Goal: Transaction & Acquisition: Purchase product/service

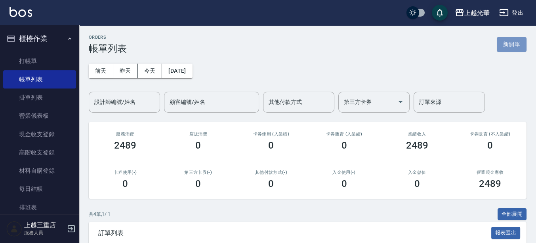
click at [508, 45] on button "新開單" at bounding box center [511, 44] width 30 height 15
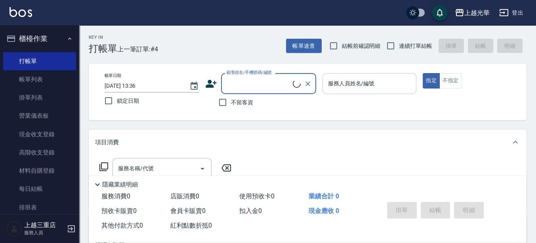
click at [382, 90] on input "服務人員姓名/編號" at bounding box center [369, 84] width 87 height 14
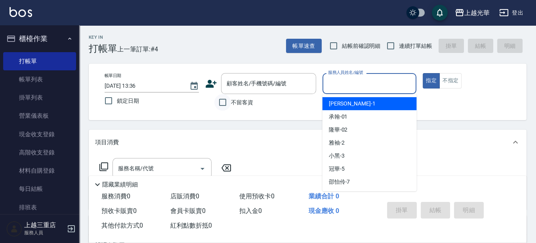
click at [225, 101] on input "不留客資" at bounding box center [222, 102] width 17 height 17
checkbox input "true"
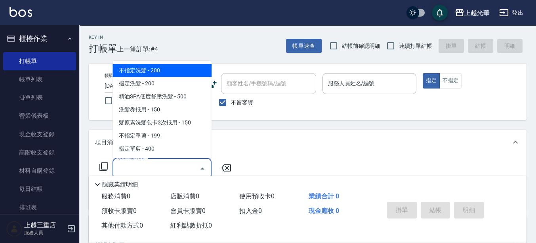
click at [145, 163] on div "服務名稱/代號 服務名稱/代號" at bounding box center [161, 168] width 99 height 21
type input "1"
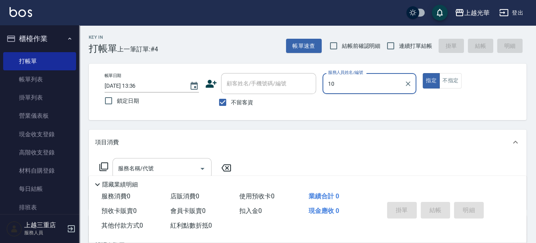
type input "1"
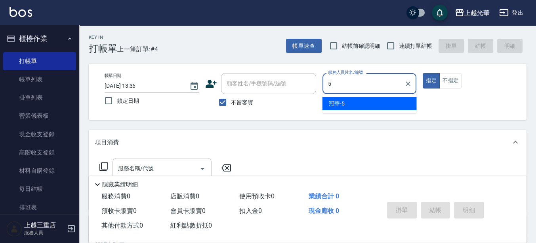
type input "冠華-5"
type button "true"
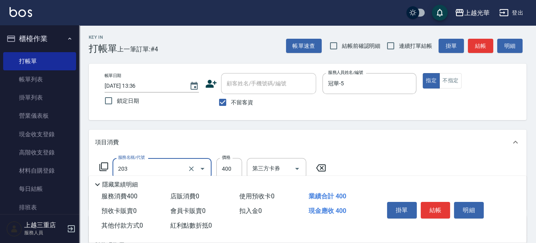
type input "指定單剪(203)"
type input "300"
click at [474, 114] on div "帳單日期 [DATE] 13:36 鎖定日期 顧客姓名/手機號碼/編號 顧客姓名/手機號碼/編號 不留客資 服務人員姓名/編號 冠華-5 服務人員姓名/編號 …" at bounding box center [307, 92] width 437 height 57
click at [484, 43] on button "結帳" at bounding box center [480, 46] width 25 height 15
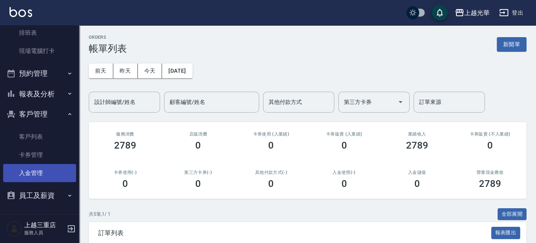
scroll to position [176, 0]
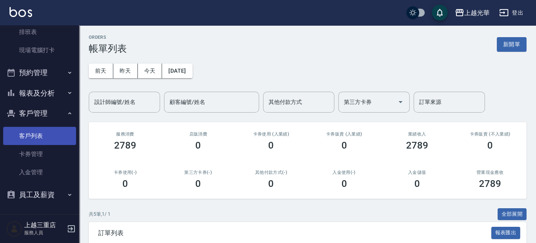
click at [38, 135] on link "客戶列表" at bounding box center [39, 136] width 73 height 18
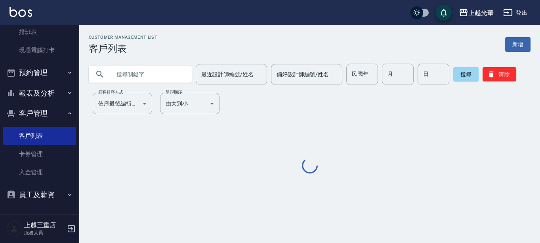
click at [123, 82] on input "text" at bounding box center [148, 74] width 74 height 21
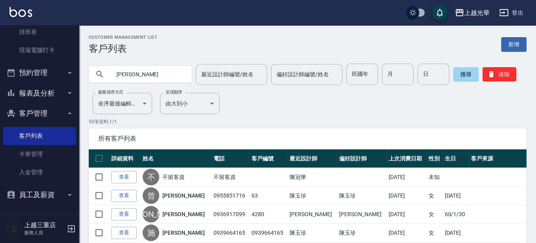
type input "[PERSON_NAME]"
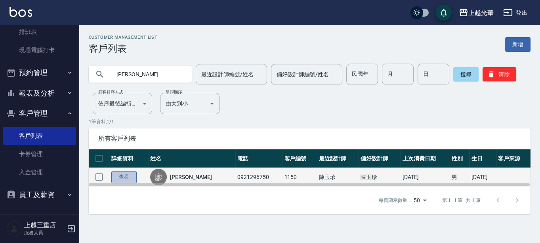
click at [123, 175] on link "查看" at bounding box center [123, 177] width 25 height 12
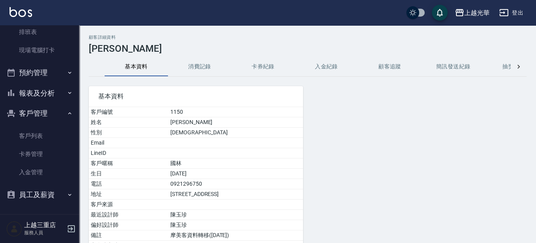
click at [197, 64] on button "消費記錄" at bounding box center [199, 66] width 63 height 19
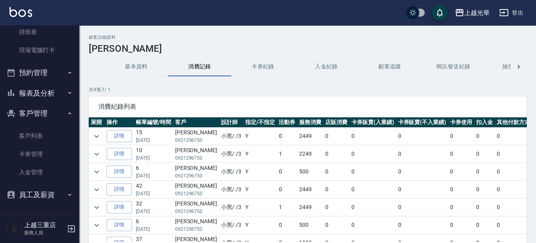
click at [103, 133] on td at bounding box center [97, 136] width 16 height 17
click at [101, 134] on icon "expand row" at bounding box center [97, 137] width 10 height 10
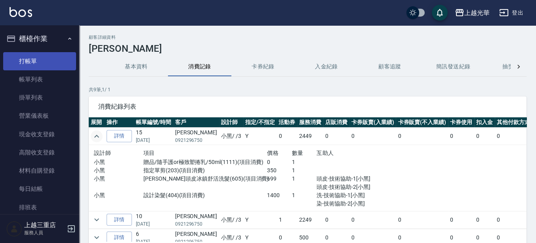
click at [24, 58] on link "打帳單" at bounding box center [39, 61] width 73 height 18
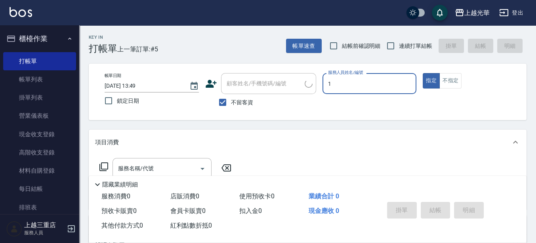
type input "1"
type button "true"
type input "[PERSON_NAME]-1"
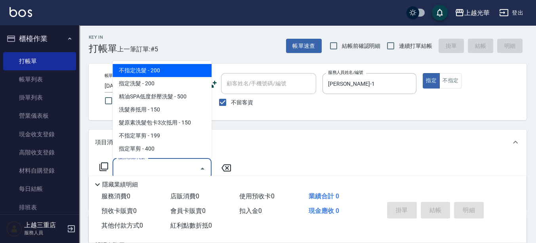
click at [176, 165] on input "服務名稱/代號" at bounding box center [156, 169] width 80 height 14
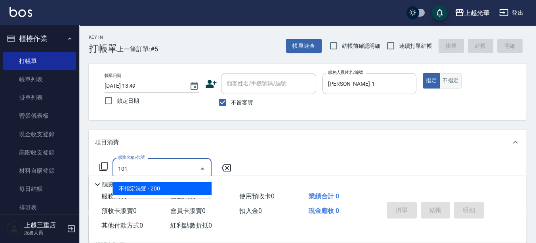
type input "不指定洗髮(101)"
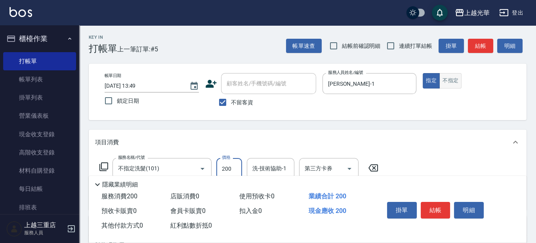
click at [451, 80] on button "不指定" at bounding box center [450, 80] width 22 height 15
click at [415, 41] on label "連續打單結帳" at bounding box center [407, 46] width 50 height 17
click at [399, 41] on input "連續打單結帳" at bounding box center [390, 46] width 17 height 17
checkbox input "true"
click at [231, 170] on input "200" at bounding box center [229, 168] width 26 height 21
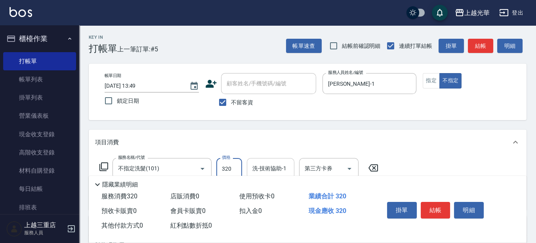
type input "320"
click at [268, 166] on input "洗-技術協助-1" at bounding box center [270, 169] width 40 height 14
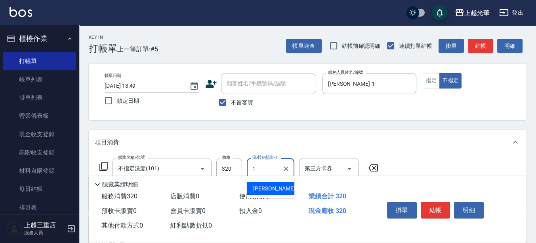
type input "[PERSON_NAME]-1"
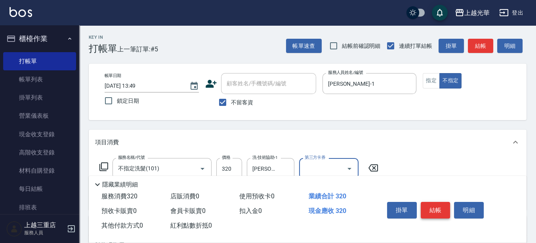
click at [430, 204] on button "結帳" at bounding box center [435, 210] width 30 height 17
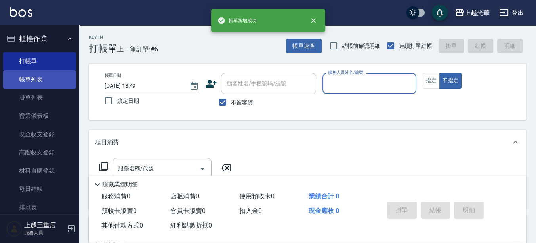
click at [23, 84] on link "帳單列表" at bounding box center [39, 79] width 73 height 18
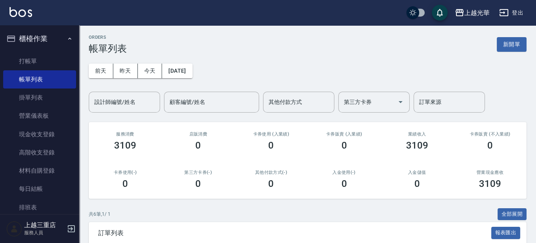
click at [114, 98] on input "設計師編號/姓名" at bounding box center [124, 102] width 64 height 14
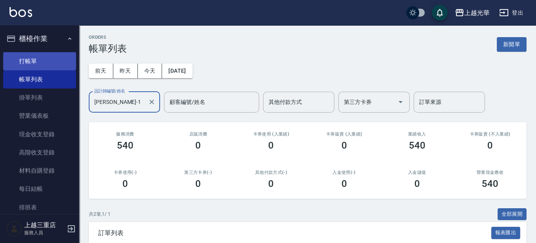
type input "[PERSON_NAME]-1"
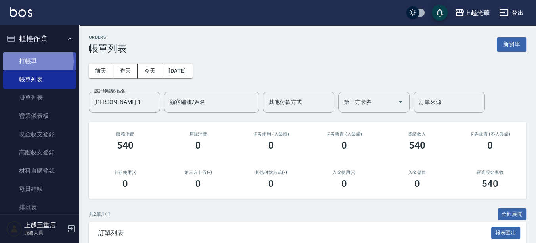
click at [32, 61] on link "打帳單" at bounding box center [39, 61] width 73 height 18
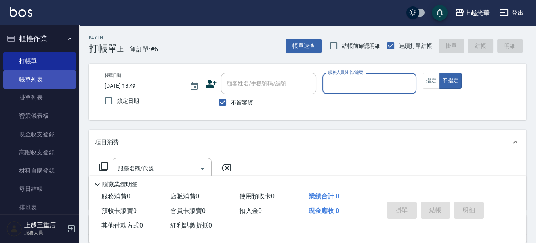
click at [54, 77] on link "帳單列表" at bounding box center [39, 79] width 73 height 18
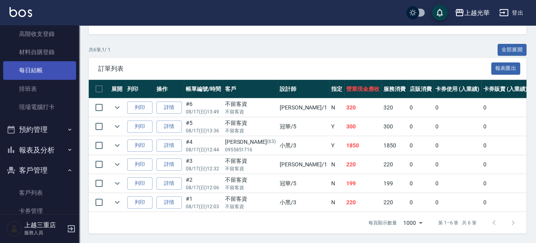
scroll to position [176, 0]
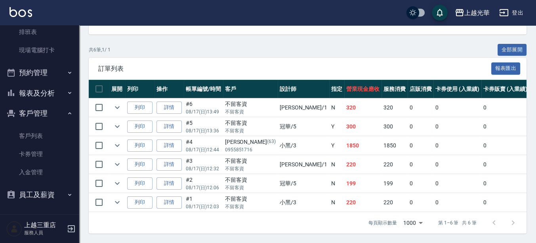
click at [50, 91] on button "報表及分析" at bounding box center [39, 93] width 73 height 21
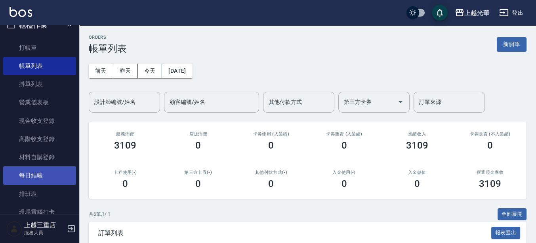
scroll to position [0, 0]
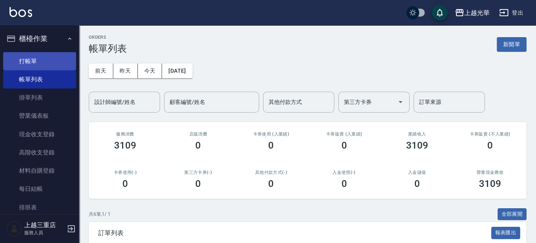
click at [63, 63] on link "打帳單" at bounding box center [39, 61] width 73 height 18
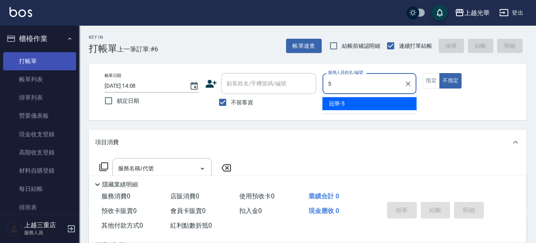
type input "冠華-5"
type button "false"
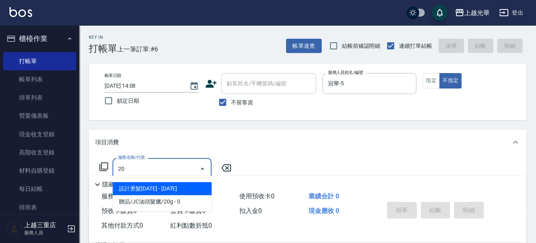
type input "202"
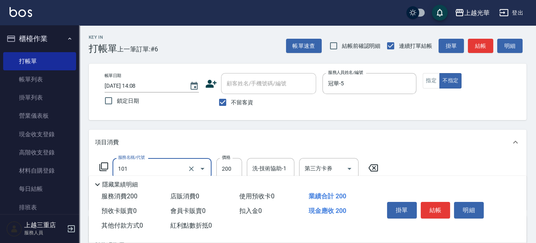
type input "不指定洗髮(101)"
type input "300"
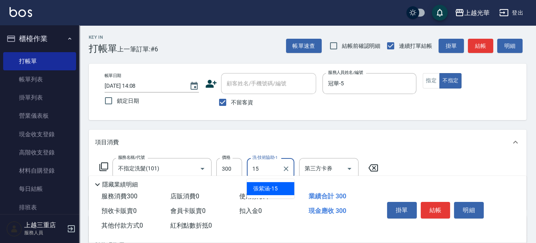
type input "[PERSON_NAME]-15"
type input "潤絲(801)"
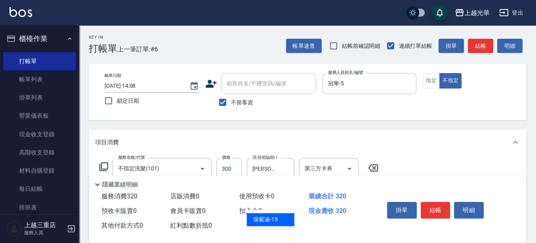
type input "15"
type input "[PERSON_NAME]-15"
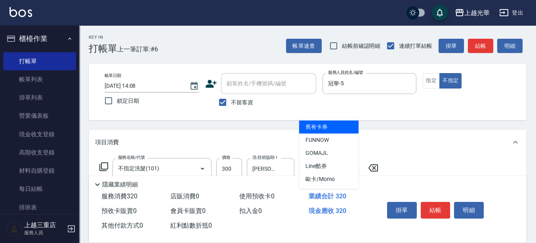
type input "舊有卡券"
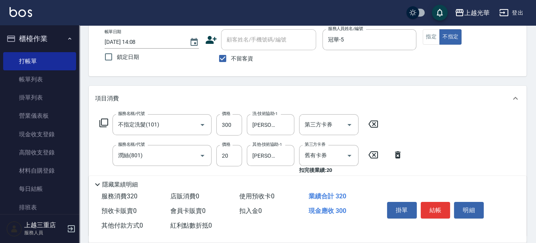
scroll to position [101, 0]
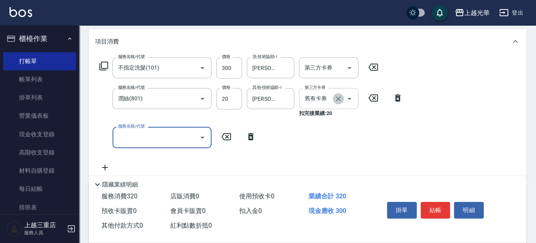
click at [337, 97] on icon "Clear" at bounding box center [338, 99] width 8 height 8
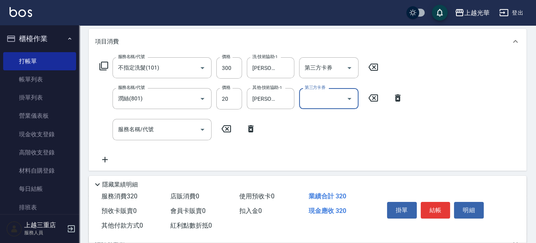
scroll to position [0, 0]
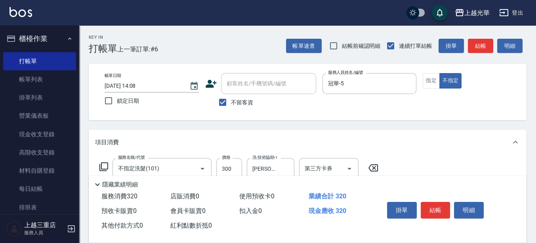
click at [483, 46] on button "結帳" at bounding box center [480, 46] width 25 height 15
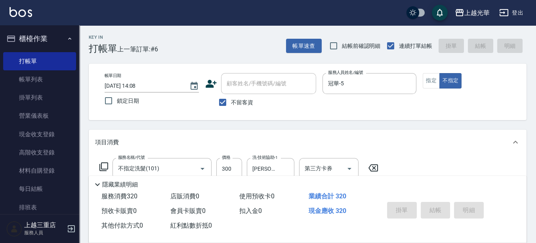
type input "[DATE] 14:09"
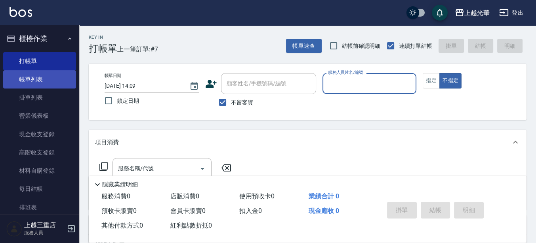
click at [44, 86] on link "帳單列表" at bounding box center [39, 79] width 73 height 18
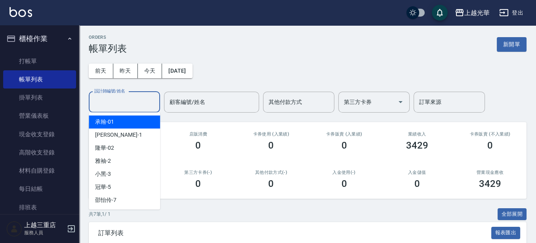
click at [125, 101] on input "設計師編號/姓名" at bounding box center [124, 102] width 64 height 14
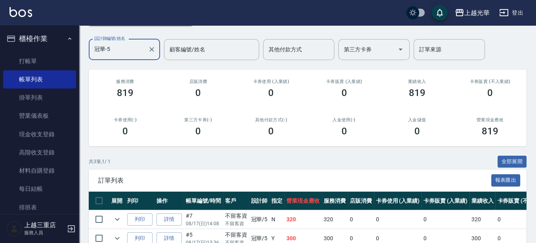
scroll to position [114, 0]
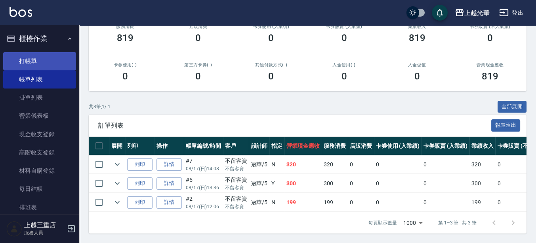
type input "冠華-5"
click at [55, 61] on link "打帳單" at bounding box center [39, 61] width 73 height 18
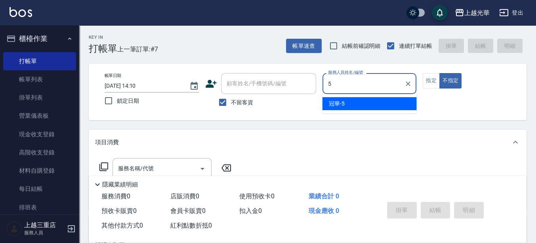
type input "冠華-5"
type button "false"
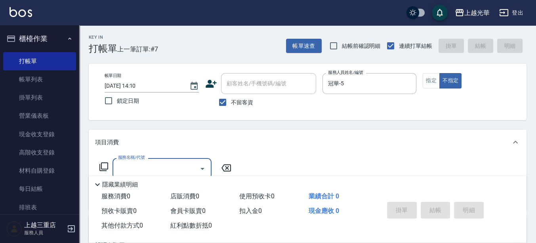
type input "ㄇ"
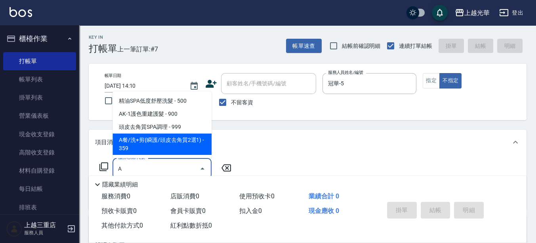
click at [165, 141] on span "A餐/洗+剪(瞬護/頭皮去角質2選1) - 359" at bounding box center [161, 144] width 99 height 21
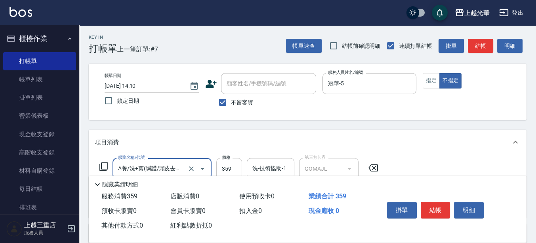
type input "A餐/洗+剪(瞬護/頭皮去角質2選1)(1401)"
click at [234, 163] on input "359" at bounding box center [229, 168] width 26 height 21
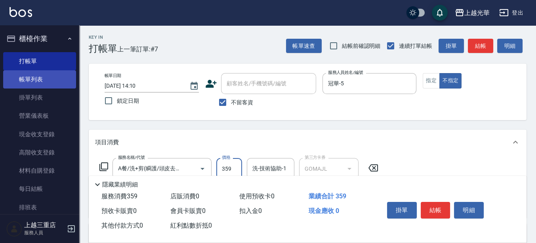
click at [40, 82] on link "帳單列表" at bounding box center [39, 79] width 73 height 18
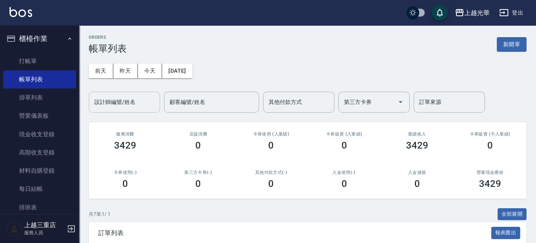
click at [108, 99] on input "設計師編號/姓名" at bounding box center [124, 102] width 64 height 14
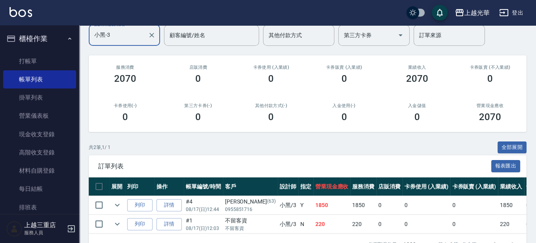
scroll to position [95, 0]
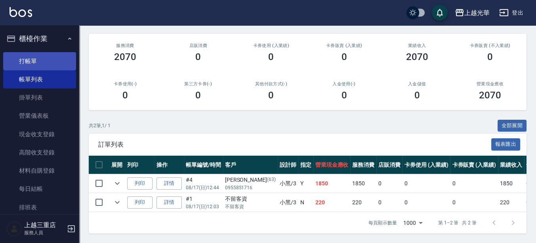
type input "小黑-3"
click at [27, 61] on link "打帳單" at bounding box center [39, 61] width 73 height 18
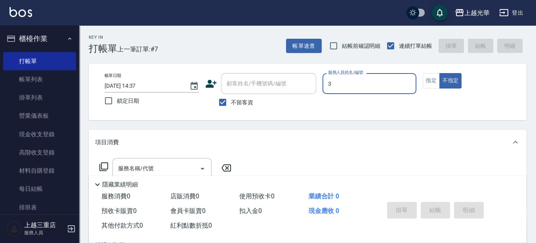
type input "3"
type button "false"
type input "小黑-3"
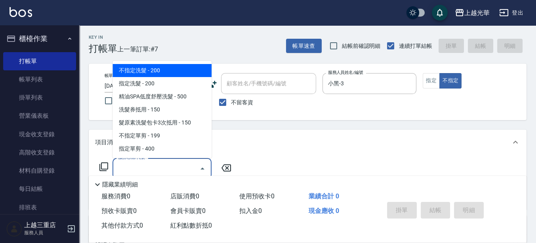
click at [173, 171] on input "服務名稱/代號" at bounding box center [156, 169] width 80 height 14
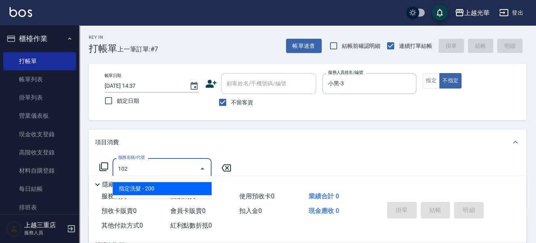
type input "指定洗髮(102)"
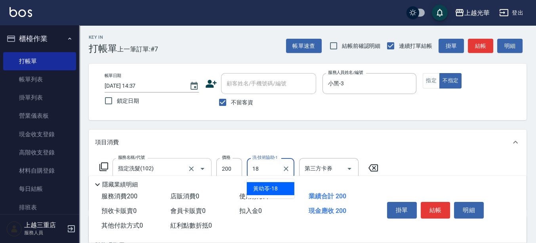
type input "[PERSON_NAME]-18"
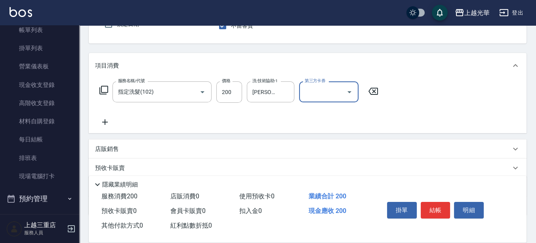
scroll to position [99, 0]
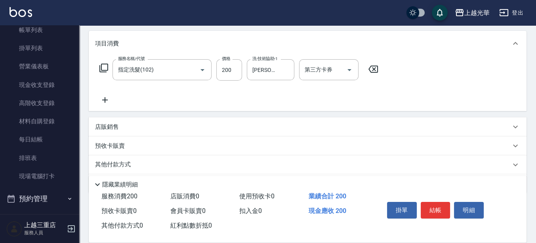
click at [106, 103] on icon at bounding box center [105, 100] width 20 height 10
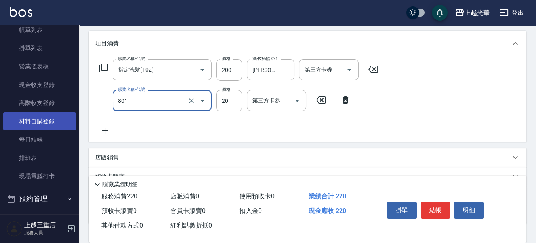
type input "潤絲(801)"
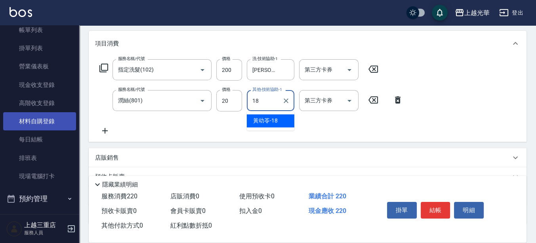
type input "[PERSON_NAME]-18"
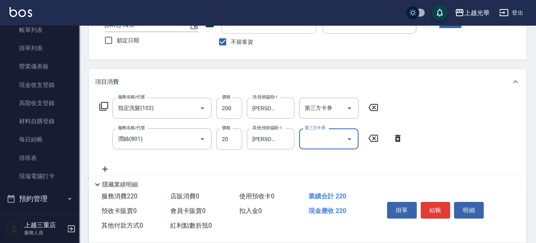
scroll to position [49, 0]
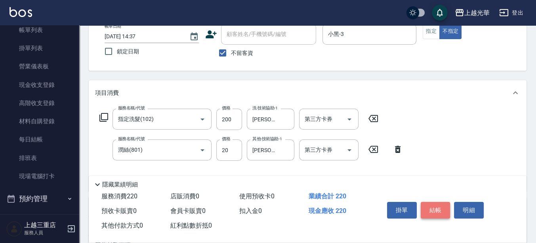
click at [432, 205] on button "結帳" at bounding box center [435, 210] width 30 height 17
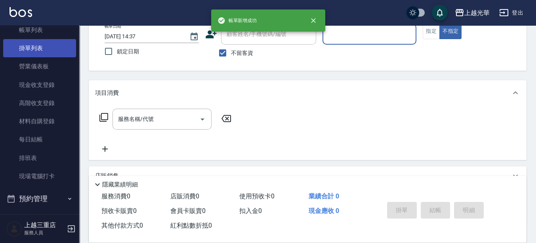
scroll to position [0, 0]
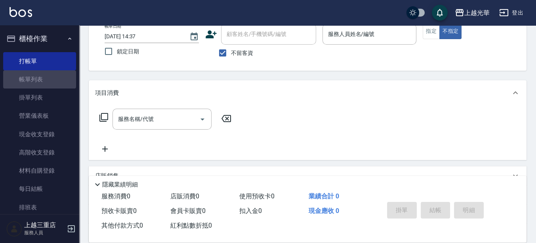
drag, startPoint x: 40, startPoint y: 74, endPoint x: 77, endPoint y: 85, distance: 38.4
click at [40, 74] on link "帳單列表" at bounding box center [39, 79] width 73 height 18
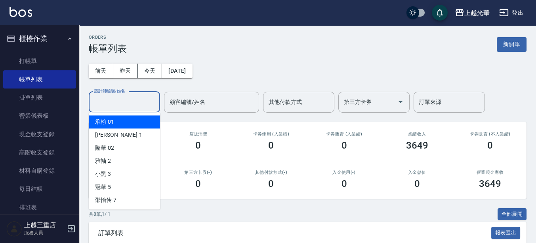
click at [125, 98] on input "設計師編號/姓名" at bounding box center [124, 102] width 64 height 14
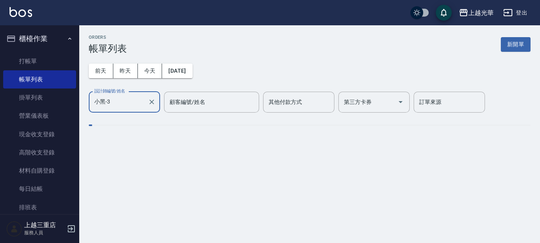
type input "小黑-3"
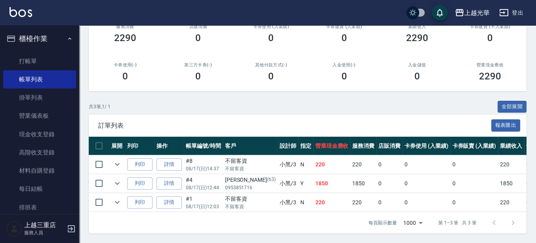
scroll to position [114, 0]
click at [124, 158] on td at bounding box center [117, 165] width 16 height 19
click at [122, 160] on icon "expand row" at bounding box center [117, 165] width 10 height 10
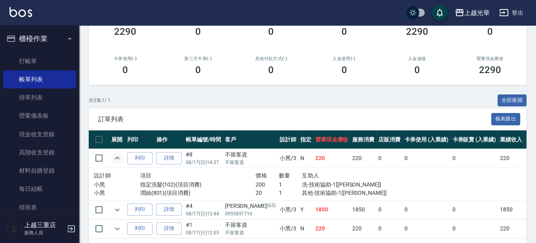
click at [110, 206] on td at bounding box center [117, 210] width 16 height 19
click at [113, 206] on icon "expand row" at bounding box center [117, 210] width 10 height 10
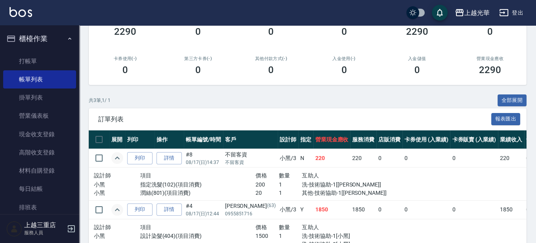
scroll to position [188, 0]
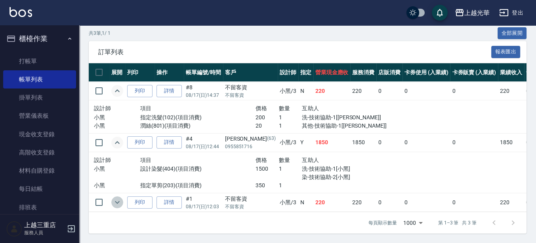
click at [120, 198] on icon "expand row" at bounding box center [117, 203] width 10 height 10
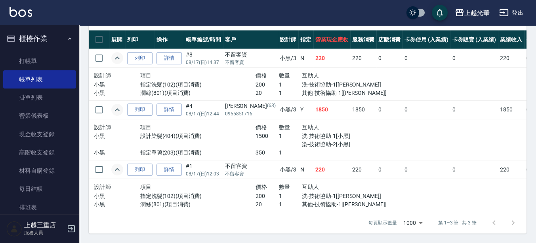
scroll to position [220, 0]
click at [21, 59] on link "打帳單" at bounding box center [39, 61] width 73 height 18
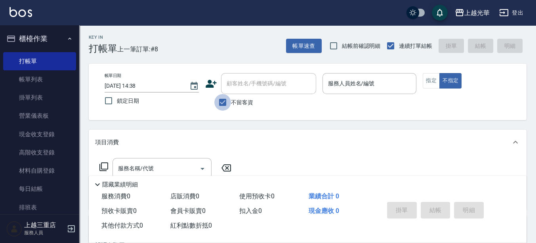
click at [219, 102] on input "不留客資" at bounding box center [222, 102] width 17 height 17
checkbox input "false"
click at [235, 93] on div "顧客姓名/手機號碼/編號" at bounding box center [268, 83] width 95 height 21
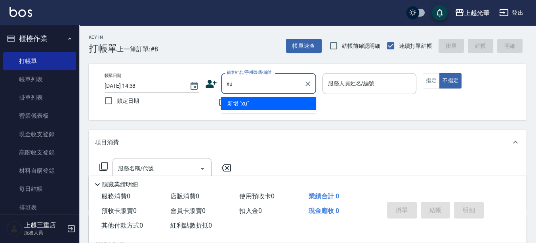
type input "x"
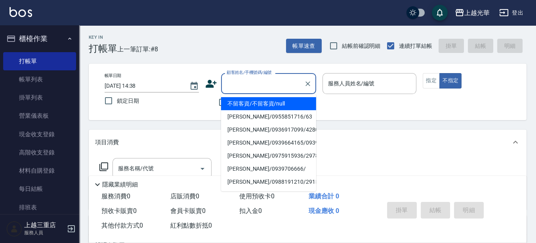
type input "ㄎ"
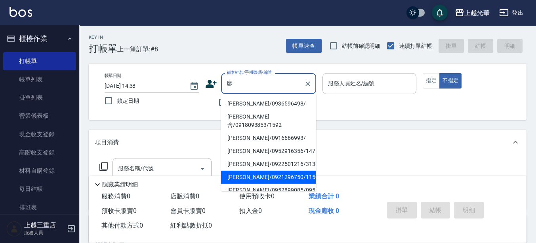
click at [290, 171] on li "[PERSON_NAME]/0921296750/1150" at bounding box center [268, 177] width 95 height 13
type input "[PERSON_NAME]/0921296750/1150"
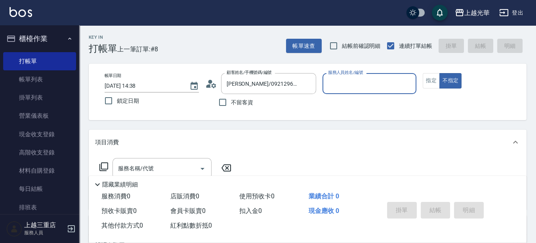
type input "小黑-3"
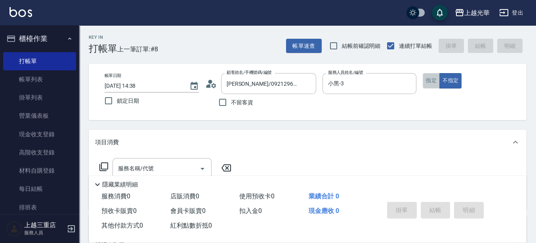
click at [430, 84] on button "指定" at bounding box center [430, 80] width 17 height 15
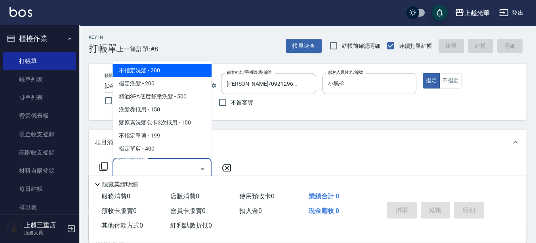
click at [180, 167] on input "服務名稱/代號" at bounding box center [156, 169] width 80 height 14
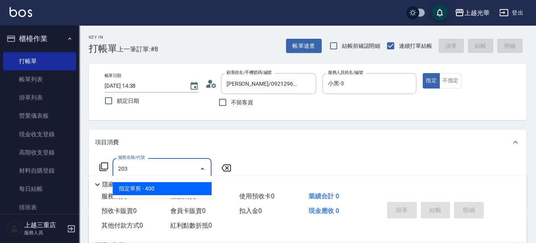
type input "指定單剪(203)"
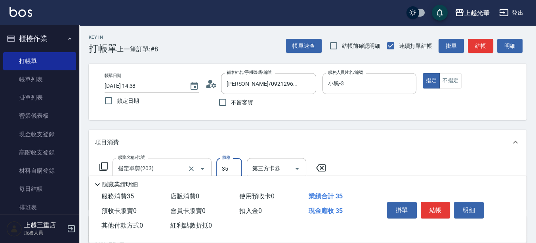
type input "350"
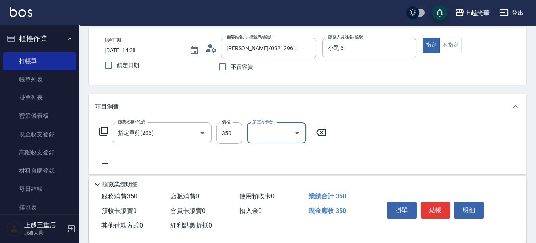
scroll to position [49, 0]
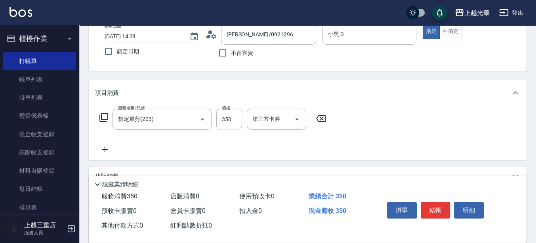
click at [106, 149] on icon at bounding box center [105, 150] width 6 height 6
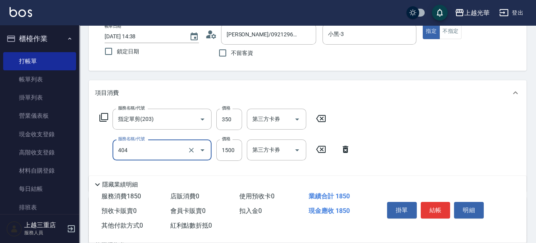
type input "設計染髮(404)"
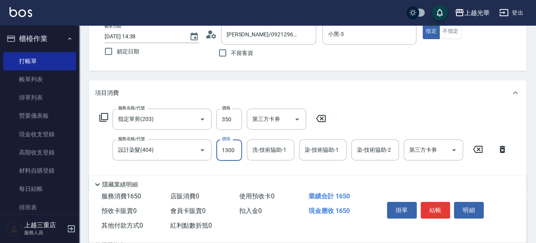
type input "1300"
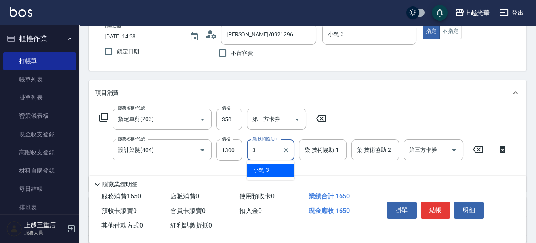
type input "小黑-3"
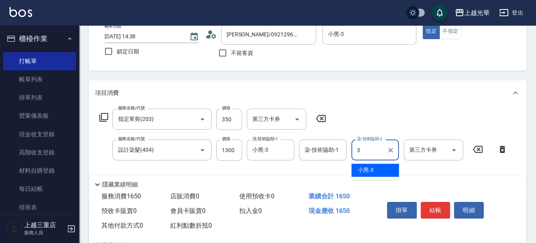
type input "小黑-3"
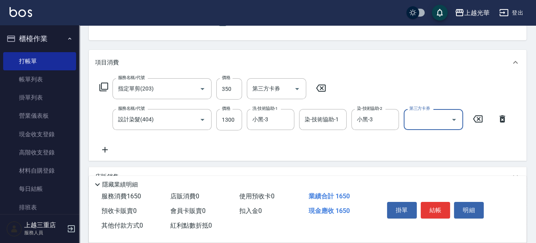
scroll to position [99, 0]
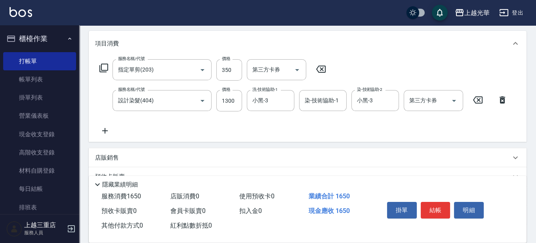
click at [109, 129] on icon at bounding box center [105, 131] width 20 height 10
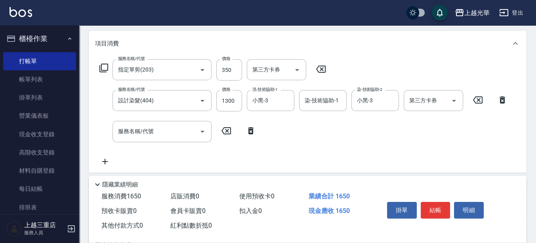
drag, startPoint x: 251, startPoint y: 130, endPoint x: 205, endPoint y: 118, distance: 47.8
click at [251, 130] on icon at bounding box center [251, 130] width 6 height 7
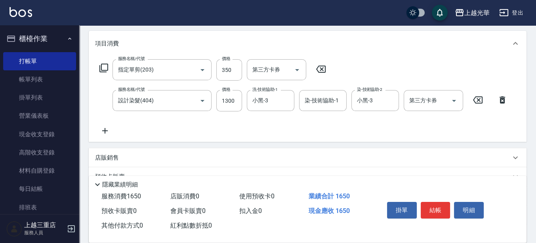
click at [105, 69] on icon at bounding box center [104, 68] width 10 height 10
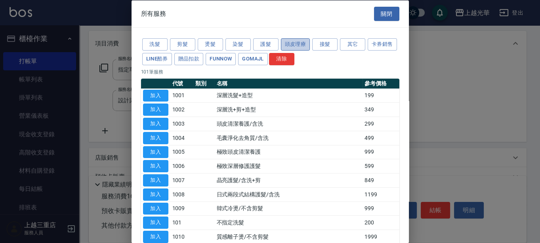
click at [289, 46] on button "頭皮理療" at bounding box center [295, 44] width 29 height 12
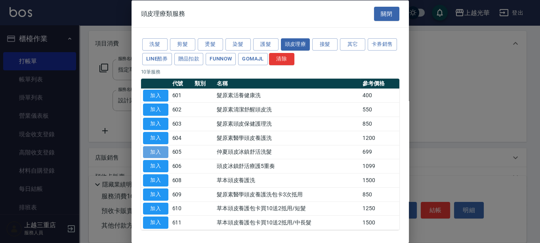
click at [165, 149] on button "加入" at bounding box center [155, 152] width 25 height 12
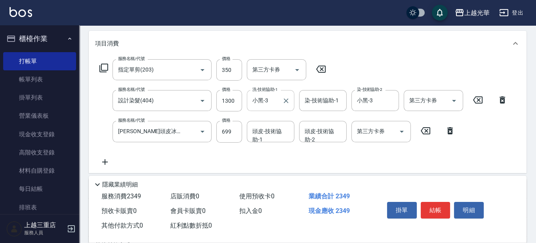
click at [275, 106] on input "小黑-3" at bounding box center [264, 101] width 29 height 14
type input "小"
type input "[PERSON_NAME]-15"
click at [281, 131] on input "頭皮-技術協助-1" at bounding box center [270, 132] width 40 height 14
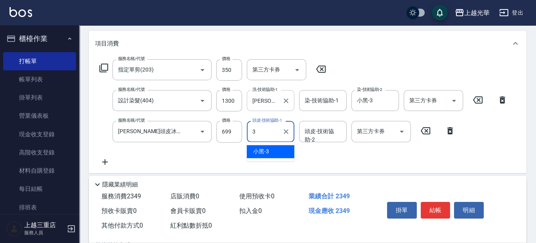
type input "小黑-3"
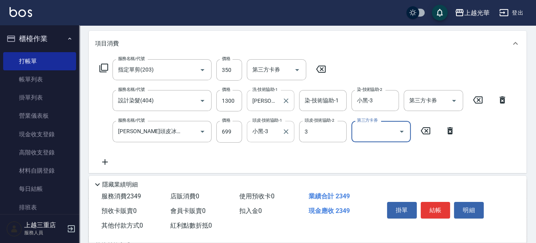
type input "小黑-3"
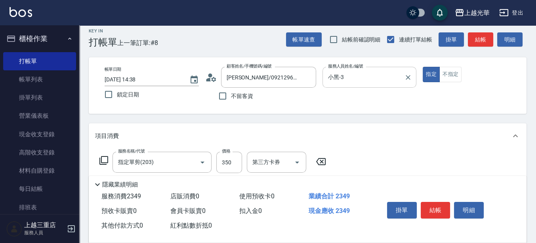
scroll to position [0, 0]
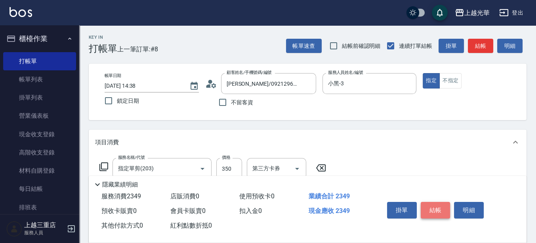
click at [437, 202] on button "結帳" at bounding box center [435, 210] width 30 height 17
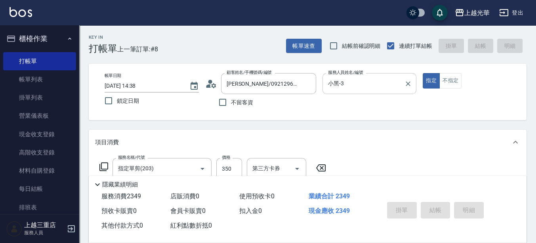
type input "[DATE] 14:39"
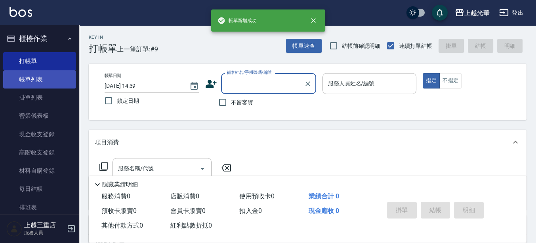
drag, startPoint x: 18, startPoint y: 79, endPoint x: 64, endPoint y: 78, distance: 46.3
click at [18, 79] on link "帳單列表" at bounding box center [39, 79] width 73 height 18
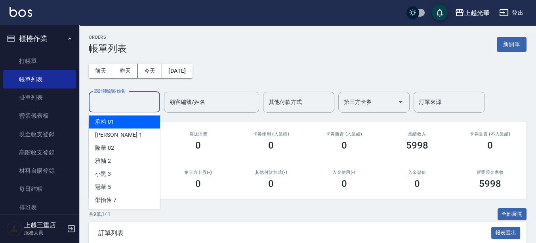
click at [129, 104] on input "設計師編號/姓名" at bounding box center [124, 102] width 64 height 14
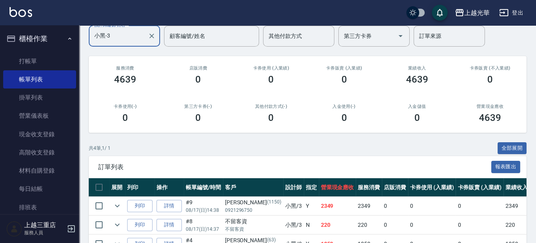
scroll to position [133, 0]
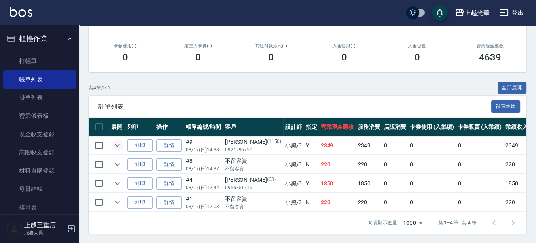
type input "小黑-3"
click at [115, 144] on icon "expand row" at bounding box center [117, 145] width 5 height 3
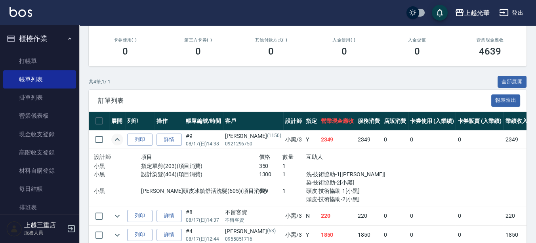
scroll to position [182, 0]
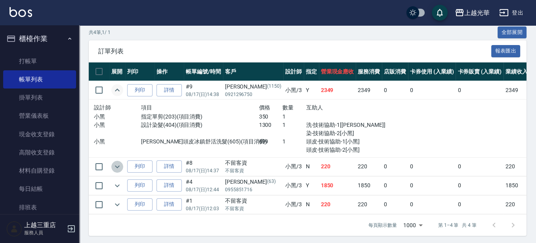
click at [121, 168] on icon "expand row" at bounding box center [117, 167] width 10 height 10
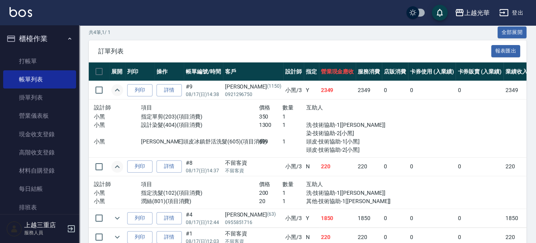
scroll to position [223, 0]
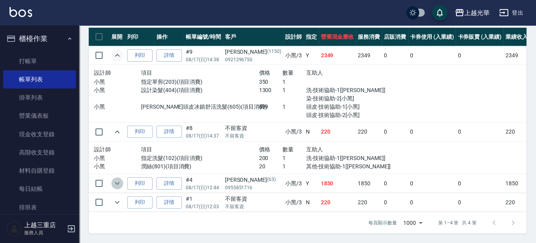
click at [121, 179] on icon "expand row" at bounding box center [117, 184] width 10 height 10
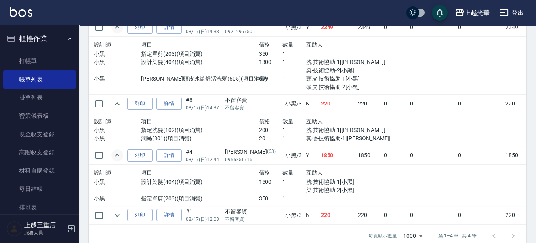
scroll to position [263, 0]
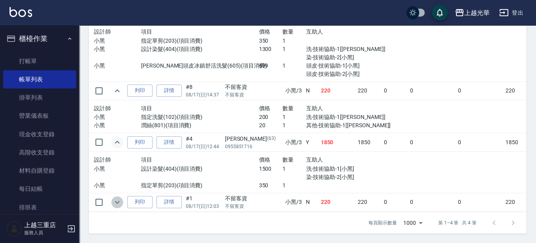
click at [119, 198] on icon "expand row" at bounding box center [117, 203] width 10 height 10
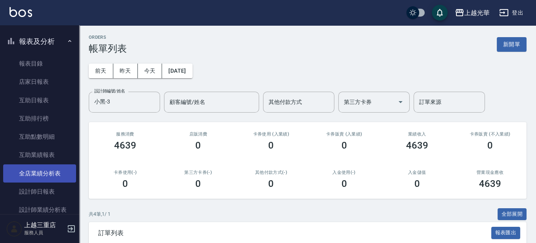
scroll to position [247, 0]
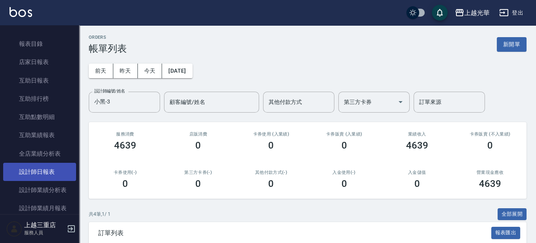
click at [55, 178] on link "設計師日報表" at bounding box center [39, 172] width 73 height 18
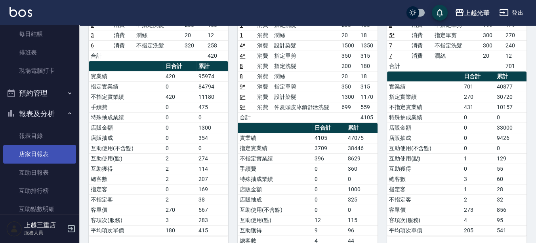
scroll to position [148, 0]
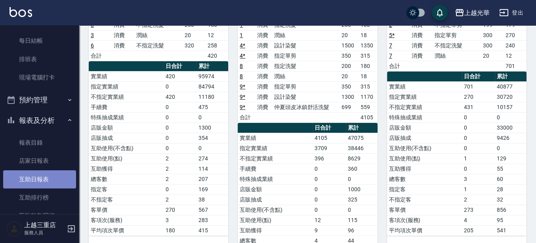
click at [46, 183] on link "互助日報表" at bounding box center [39, 180] width 73 height 18
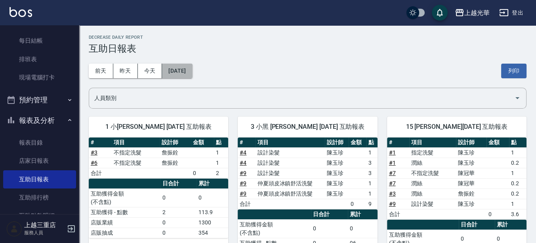
click at [170, 75] on button "[DATE]" at bounding box center [177, 71] width 30 height 15
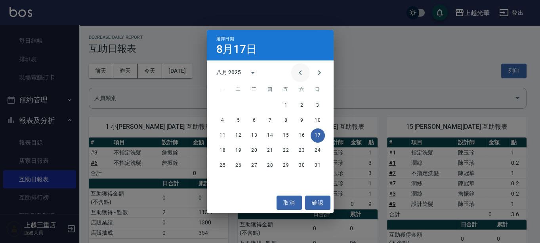
click at [295, 69] on icon "Previous month" at bounding box center [300, 73] width 10 height 10
click at [265, 167] on button "31" at bounding box center [270, 166] width 14 height 14
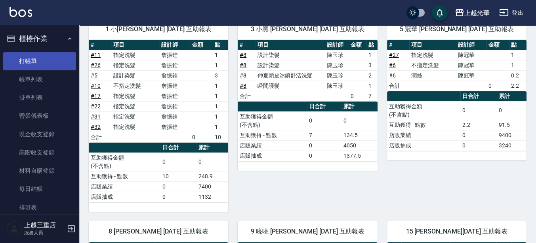
scroll to position [98, 0]
click at [24, 63] on link "打帳單" at bounding box center [39, 61] width 73 height 18
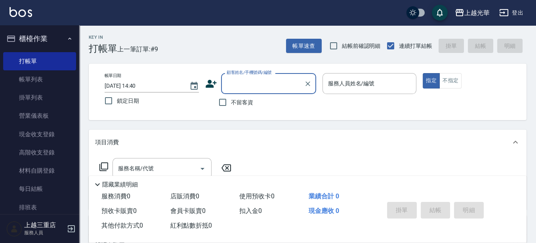
click at [240, 105] on span "不留客資" at bounding box center [242, 103] width 22 height 8
click at [231, 105] on input "不留客資" at bounding box center [222, 102] width 17 height 17
checkbox input "true"
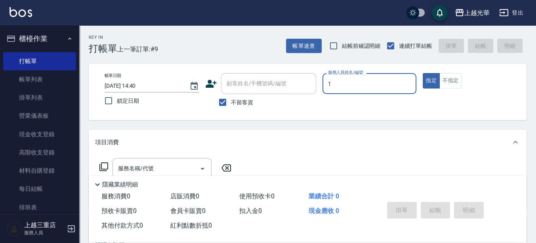
type input "[PERSON_NAME]-1"
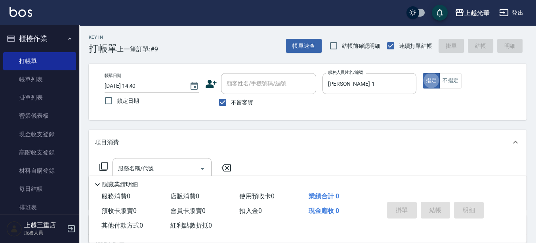
type button "true"
click at [173, 163] on input "服務名稱/代號" at bounding box center [156, 169] width 80 height 14
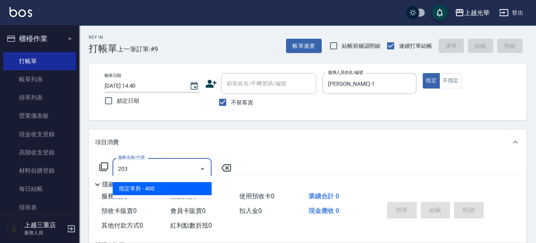
type input "指定單剪(203)"
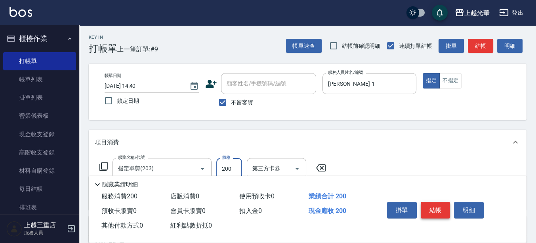
type input "200"
click at [445, 214] on button "結帳" at bounding box center [435, 210] width 30 height 17
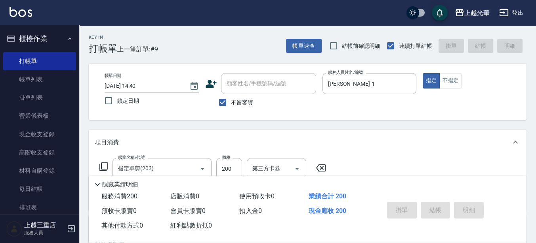
type input "[DATE] 14:42"
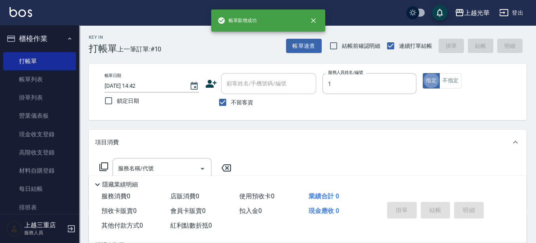
type input "[PERSON_NAME]-1"
click at [441, 85] on button "不指定" at bounding box center [450, 80] width 22 height 15
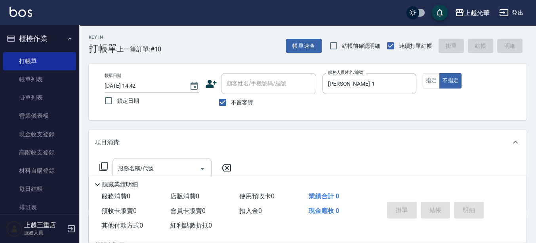
click at [158, 169] on input "服務名稱/代號" at bounding box center [156, 169] width 80 height 14
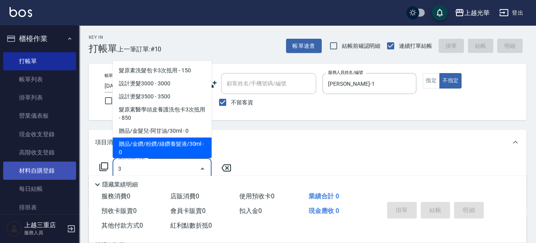
drag, startPoint x: 181, startPoint y: 164, endPoint x: 66, endPoint y: 173, distance: 115.1
click at [66, 173] on div "上越光華 登出 櫃檯作業 打帳單 帳單列表 掛單列表 營業儀表板 現金收支登錄 高階收支登錄 材料自購登錄 每日結帳 排班表 現場電腦打卡 預約管理 預約管理…" at bounding box center [268, 183] width 536 height 367
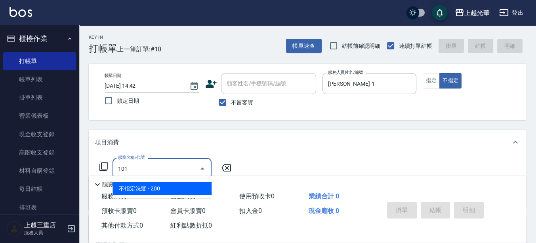
type input "不指定洗髮(101)"
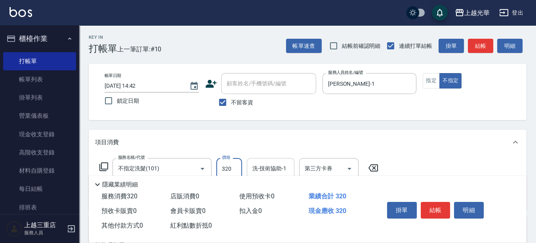
type input "320"
click at [262, 167] on input "洗-技術協助-1" at bounding box center [270, 169] width 40 height 14
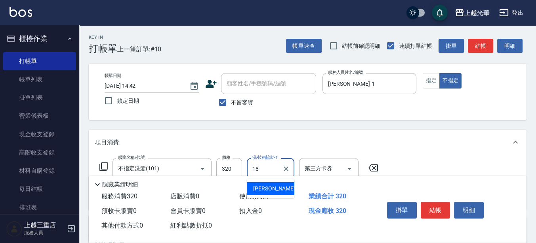
type input "[PERSON_NAME]-18"
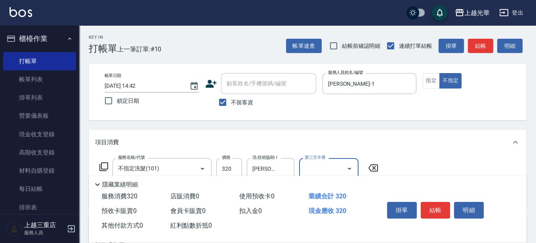
click at [432, 208] on button "結帳" at bounding box center [435, 210] width 30 height 17
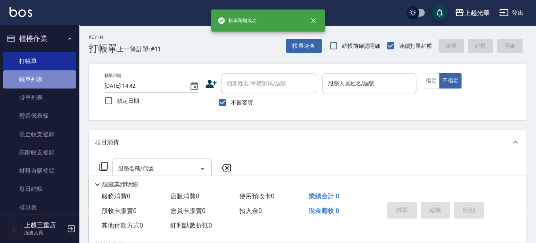
click at [48, 88] on link "帳單列表" at bounding box center [39, 79] width 73 height 18
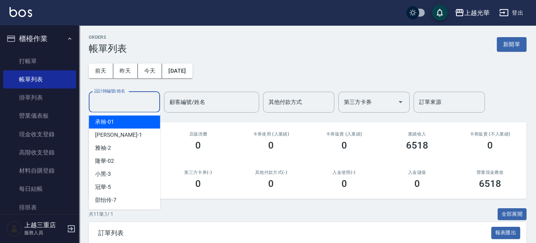
drag, startPoint x: 125, startPoint y: 106, endPoint x: 115, endPoint y: 104, distance: 10.2
click at [124, 106] on input "設計師編號/姓名" at bounding box center [124, 102] width 64 height 14
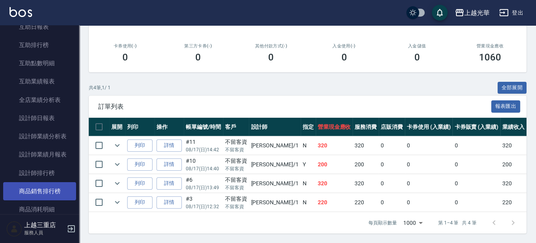
scroll to position [346, 0]
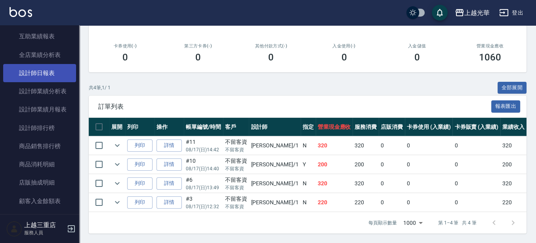
type input "[PERSON_NAME]-1"
click at [48, 71] on link "設計師日報表" at bounding box center [39, 73] width 73 height 18
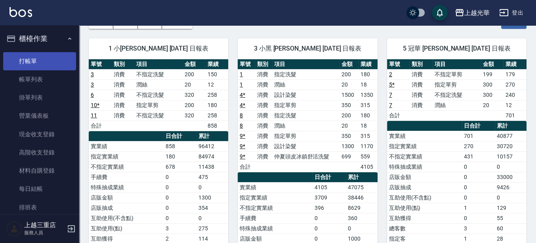
click at [42, 64] on link "打帳單" at bounding box center [39, 61] width 73 height 18
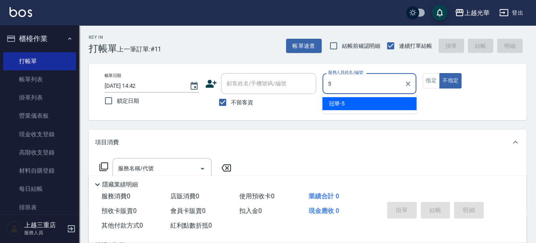
type input "冠華-5"
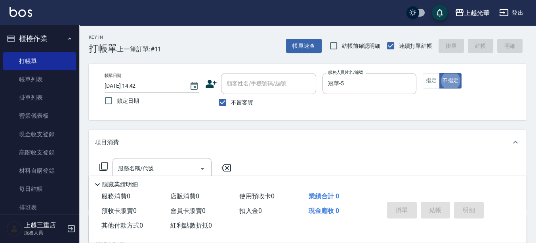
type button "false"
type input "ㄇ"
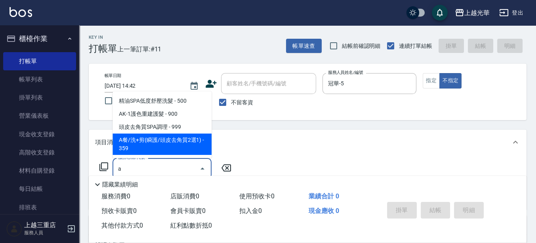
click at [164, 154] on span "A餐/洗+剪(瞬護/頭皮去角質2選1) - 359" at bounding box center [161, 144] width 99 height 21
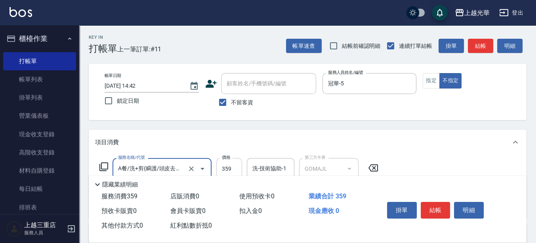
type input "A餐/洗+剪(瞬護/頭皮去角質2選1)(1401)"
click at [234, 168] on input "359" at bounding box center [229, 168] width 26 height 21
type input "449"
type input "5"
type input "[PERSON_NAME]-15"
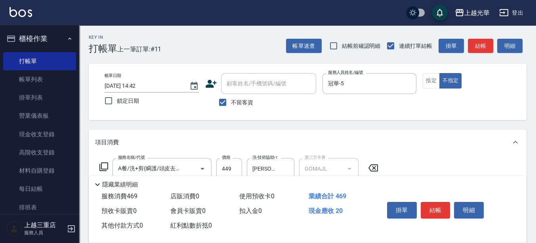
type input "潤絲(801)"
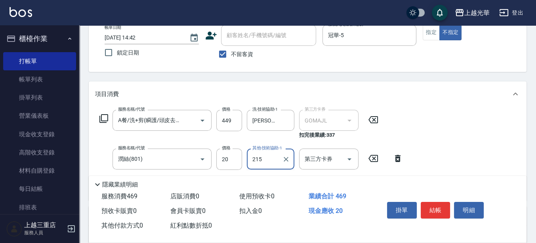
scroll to position [49, 0]
drag, startPoint x: 272, startPoint y: 158, endPoint x: 186, endPoint y: 161, distance: 86.4
click at [205, 166] on div "服務名稱/代號 [PERSON_NAME](801) 服務名稱/代號 價格 20 價格 其他-技術協助-1 215 其他-技術協助-1 第三方卡券 第三方卡券" at bounding box center [251, 158] width 312 height 21
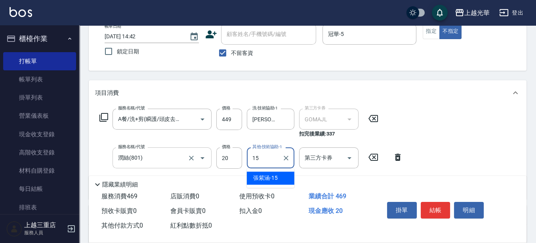
type input "[PERSON_NAME]-15"
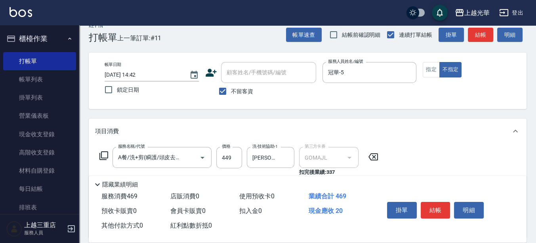
scroll to position [0, 0]
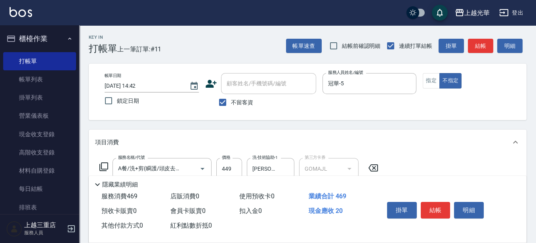
drag, startPoint x: 494, startPoint y: 110, endPoint x: 495, endPoint y: 63, distance: 47.5
click at [493, 110] on div "帳單日期 [DATE] 14:42 鎖定日期 顧客姓名/手機號碼/編號 顧客姓名/手機號碼/編號 不留客資 服務人員姓名/編號 冠華-5 服務人員姓名/編號 …" at bounding box center [307, 92] width 418 height 38
click at [485, 42] on button "結帳" at bounding box center [480, 46] width 25 height 15
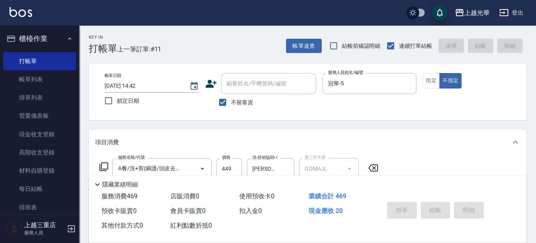
type input "[DATE] 14:43"
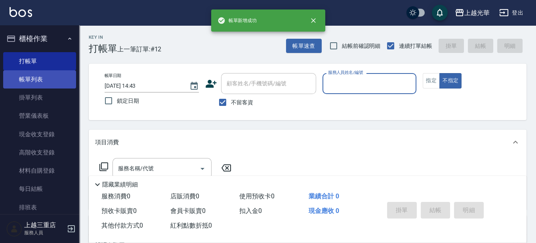
click at [52, 80] on link "帳單列表" at bounding box center [39, 79] width 73 height 18
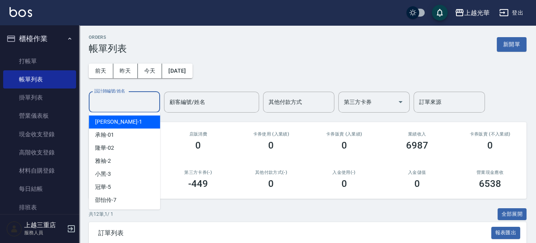
click at [124, 97] on div "設計師編號/姓名 設計師編號/姓名" at bounding box center [124, 102] width 71 height 21
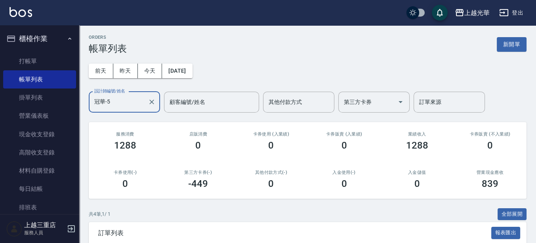
scroll to position [133, 0]
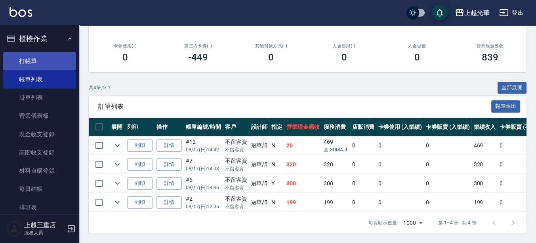
type input "冠華-5"
click at [46, 51] on ul "打帳單 帳單列表 掛單列表 營業儀表板 現金收支登錄 高階收支登錄 材料自購登錄 每日結帳 排班表 現場電腦打卡" at bounding box center [39, 144] width 73 height 190
click at [33, 60] on link "打帳單" at bounding box center [39, 61] width 73 height 18
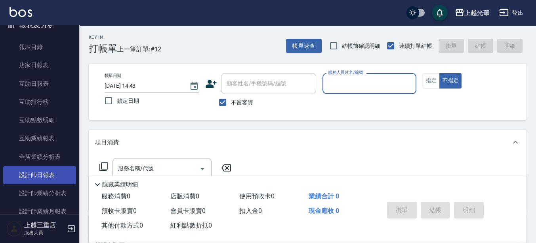
scroll to position [297, 0]
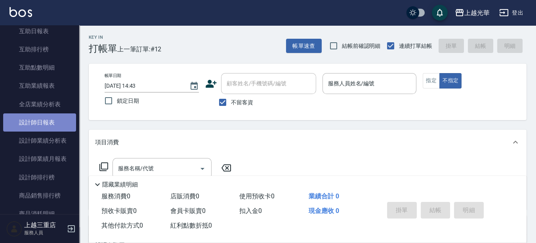
click at [59, 124] on link "設計師日報表" at bounding box center [39, 123] width 73 height 18
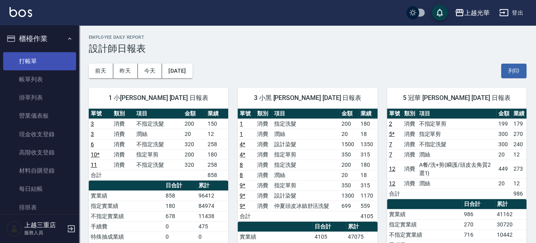
click at [42, 58] on link "打帳單" at bounding box center [39, 61] width 73 height 18
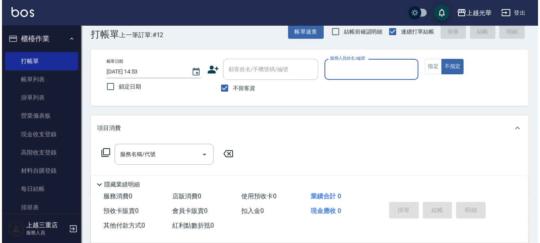
scroll to position [49, 0]
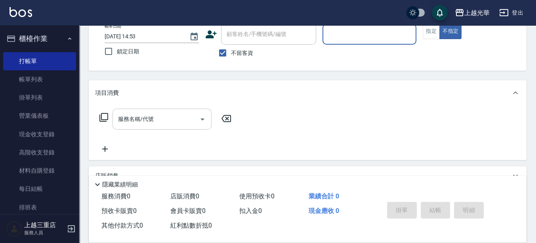
click at [176, 113] on input "服務名稱/代號" at bounding box center [156, 119] width 80 height 14
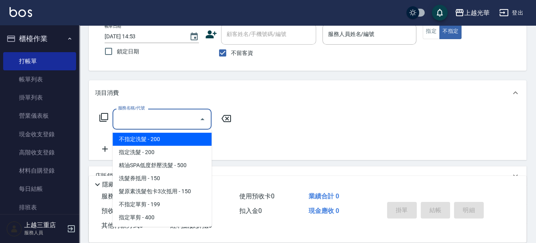
click at [106, 118] on icon at bounding box center [104, 118] width 10 height 10
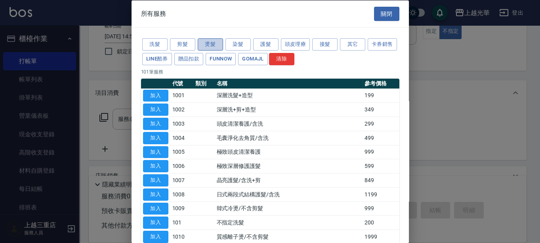
click at [205, 41] on button "燙髮" at bounding box center [210, 44] width 25 height 12
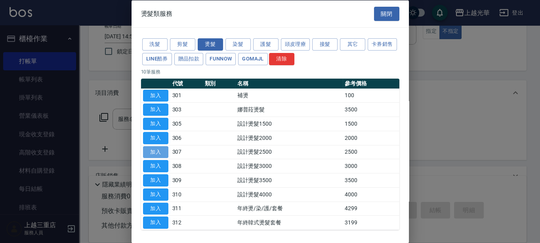
click at [158, 151] on button "加入" at bounding box center [155, 152] width 25 height 12
type input "設計燙髮2500(307)"
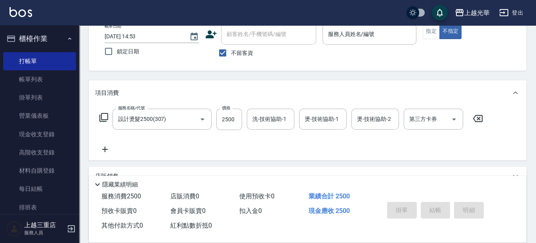
click at [103, 120] on icon at bounding box center [103, 117] width 9 height 9
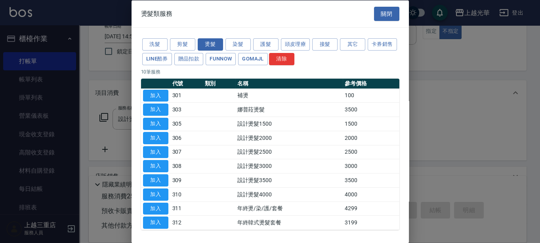
click at [252, 45] on div "洗髮 剪髮 燙髮 染髮 護髮 頭皮理療 接髮 其它 卡券銷售 LINE酷券 贈品扣款 FUNNOW GOMAJL 清除" at bounding box center [270, 51] width 258 height 29
click at [262, 44] on button "護髮" at bounding box center [265, 44] width 25 height 12
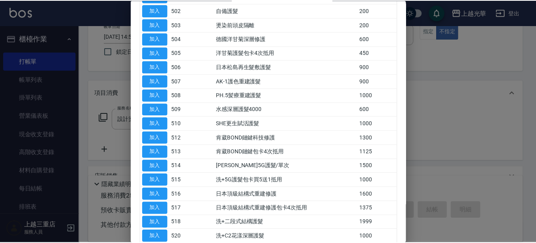
scroll to position [148, 0]
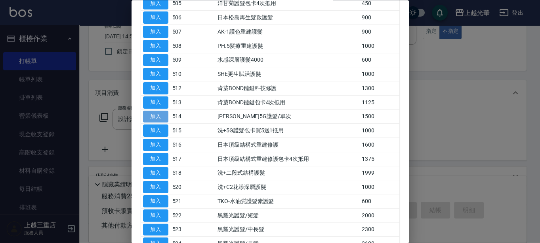
click at [163, 113] on button "加入" at bounding box center [155, 117] width 25 height 12
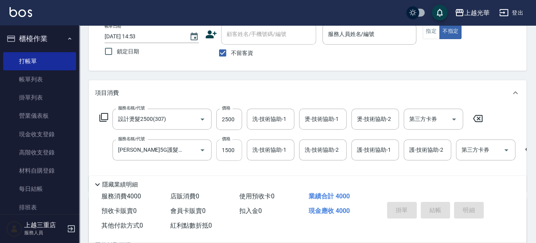
click at [239, 152] on input "1500" at bounding box center [229, 150] width 26 height 21
type input "0"
type input "1200"
click at [234, 148] on input "0" at bounding box center [229, 150] width 26 height 21
type input "1"
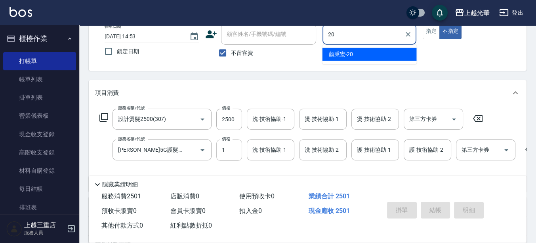
type input "20"
click at [234, 148] on input "1" at bounding box center [229, 150] width 26 height 21
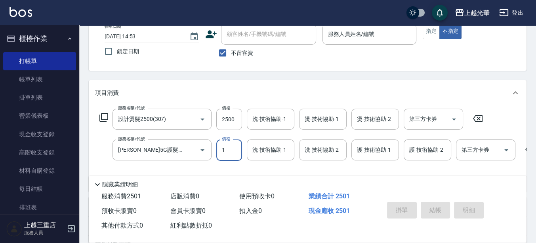
type input "12"
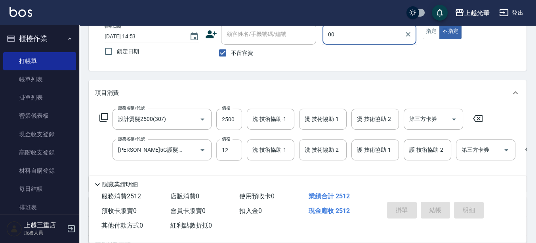
type input "00"
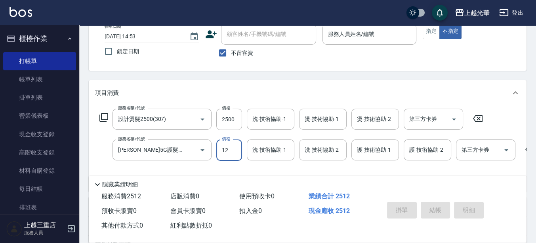
click at [234, 148] on input "12" at bounding box center [229, 150] width 26 height 21
click at [234, 150] on input "12" at bounding box center [229, 150] width 26 height 21
type input "120"
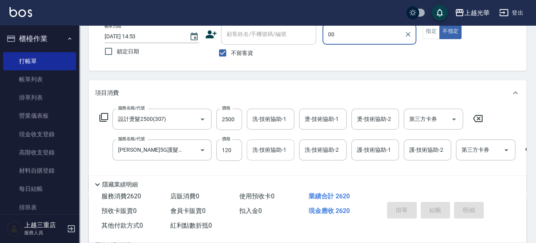
type input "00"
type input "1200"
click at [276, 122] on input "洗-技術協助-1" at bounding box center [270, 119] width 40 height 14
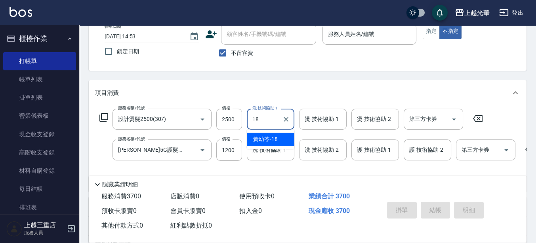
type input "[PERSON_NAME]-18"
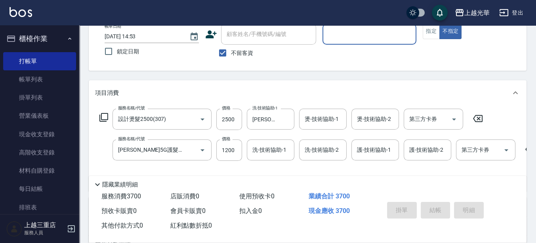
click at [439, 24] on button "不指定" at bounding box center [450, 31] width 22 height 15
type button "false"
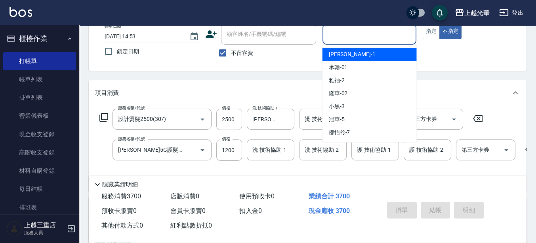
click at [401, 34] on input "服務人員姓名/編號" at bounding box center [369, 34] width 87 height 14
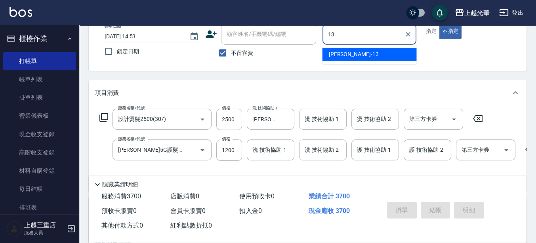
type input "玉華-13"
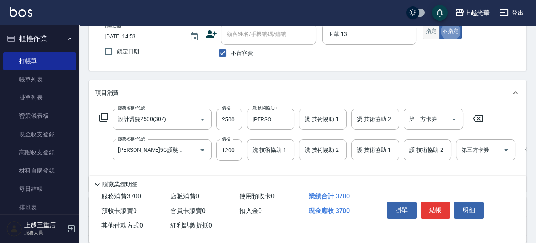
click at [428, 33] on button "指定" at bounding box center [430, 31] width 17 height 15
click at [333, 116] on input "燙-技術協助-1" at bounding box center [322, 119] width 40 height 14
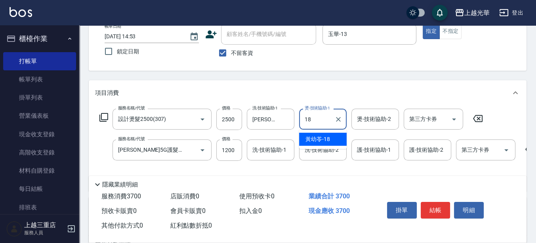
type input "[PERSON_NAME]-18"
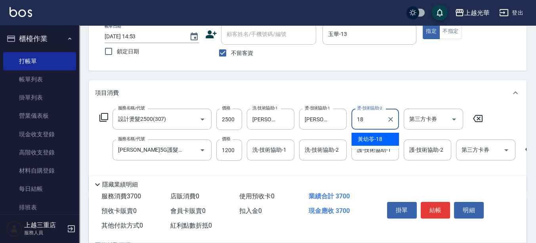
type input "[PERSON_NAME]-18"
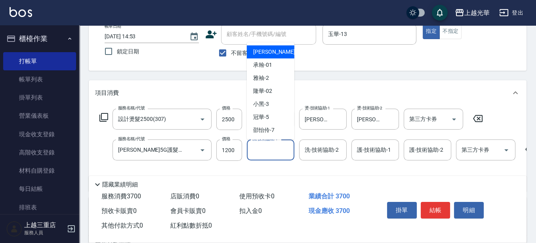
click at [290, 150] on input "洗-技術協助-1" at bounding box center [270, 150] width 40 height 14
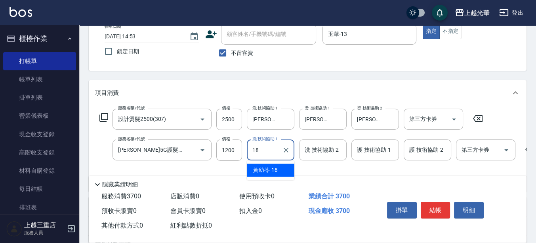
type input "[PERSON_NAME]-18"
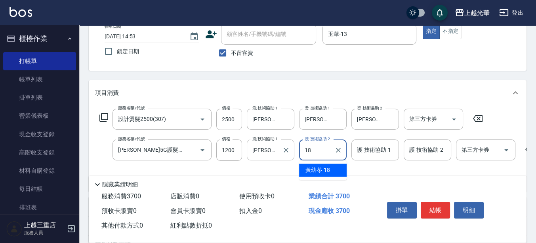
type input "[PERSON_NAME]-18"
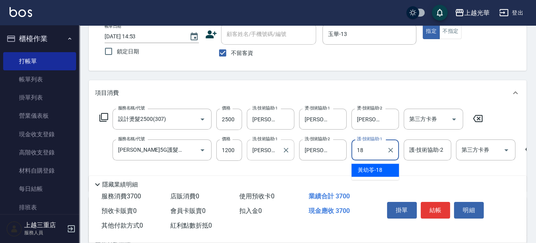
type input "[PERSON_NAME]-18"
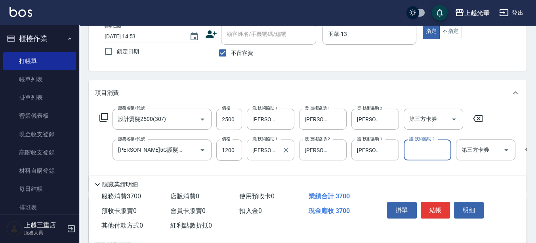
type input "4"
type input "[PERSON_NAME]-18"
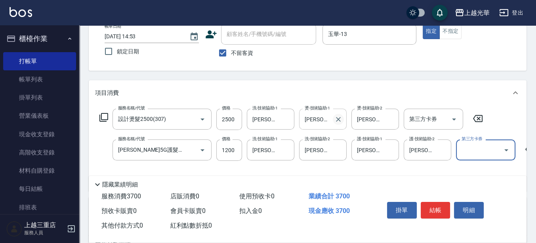
click at [340, 119] on icon "Clear" at bounding box center [338, 120] width 8 height 8
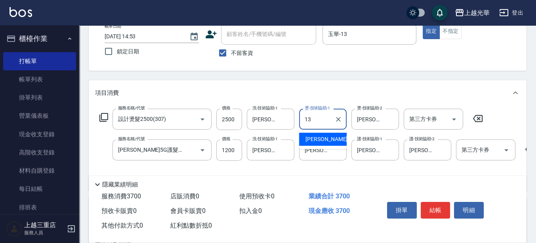
type input "玉華-13"
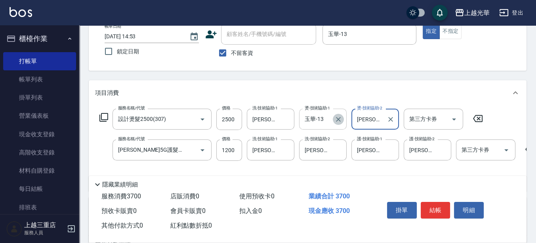
click at [336, 122] on icon "Clear" at bounding box center [338, 120] width 8 height 8
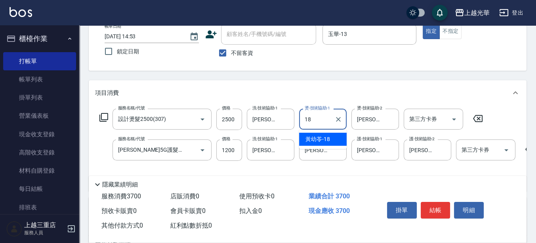
type input "[PERSON_NAME]-18"
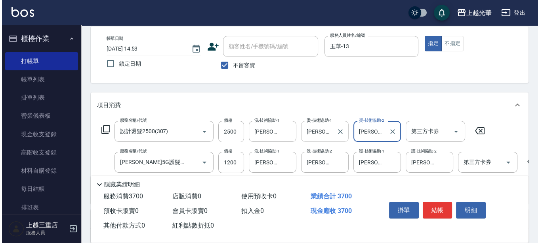
scroll to position [49, 0]
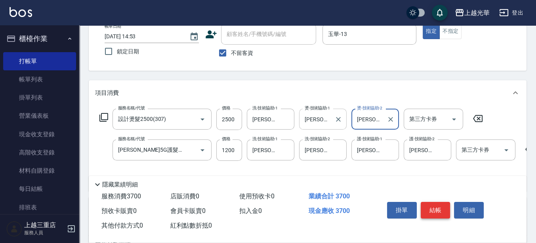
click at [434, 210] on button "結帳" at bounding box center [435, 210] width 30 height 17
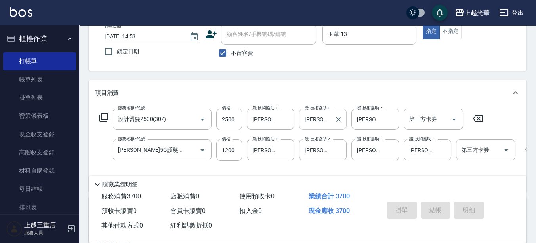
type input "[DATE] 14:56"
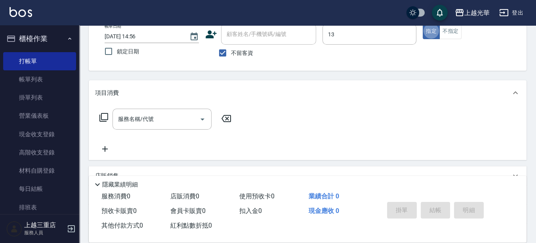
type input "玉華-13"
type button "true"
click at [103, 120] on icon at bounding box center [104, 118] width 10 height 10
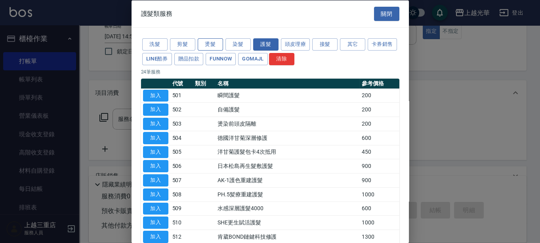
click at [213, 44] on button "燙髮" at bounding box center [210, 44] width 25 height 12
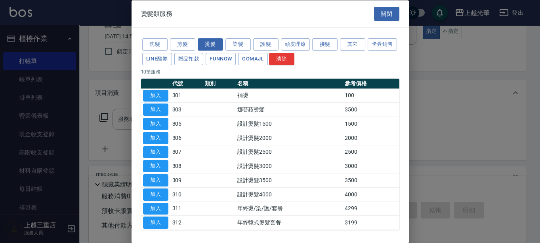
click at [169, 150] on td "加入" at bounding box center [155, 152] width 29 height 14
click at [164, 150] on button "加入" at bounding box center [155, 152] width 25 height 12
type input "設計燙髮2500(307)"
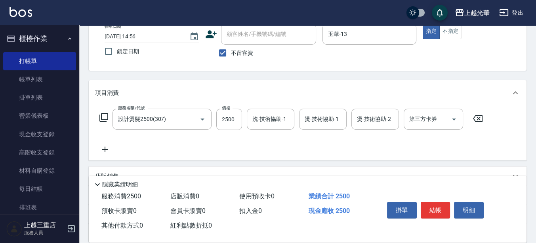
click at [101, 118] on icon at bounding box center [104, 118] width 10 height 10
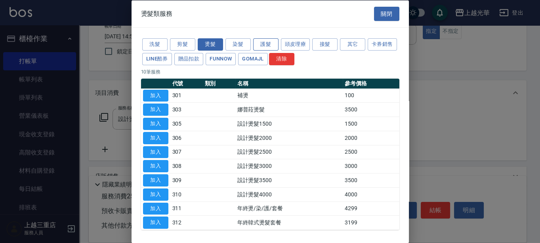
click at [259, 42] on button "護髮" at bounding box center [265, 44] width 25 height 12
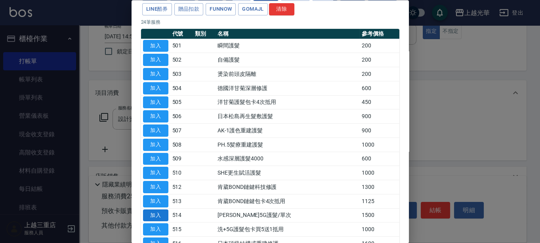
click at [152, 213] on button "加入" at bounding box center [155, 216] width 25 height 12
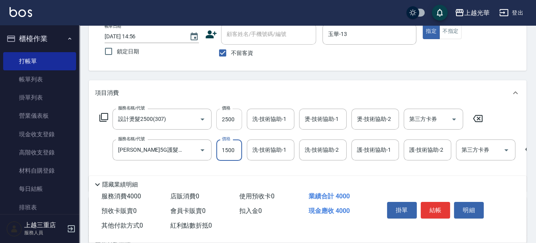
click at [235, 117] on input "2500" at bounding box center [229, 119] width 26 height 21
click at [238, 150] on input "1500" at bounding box center [229, 150] width 26 height 21
type input "1200"
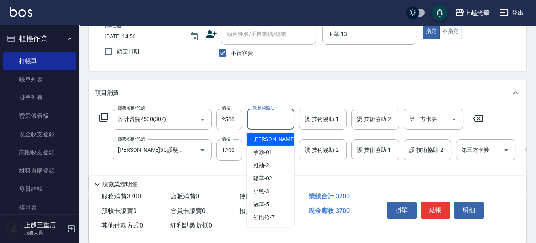
click at [286, 122] on input "洗-技術協助-1" at bounding box center [270, 119] width 40 height 14
type input "[PERSON_NAME]-18"
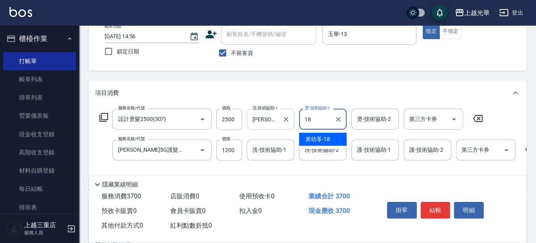
type input "[PERSON_NAME]-18"
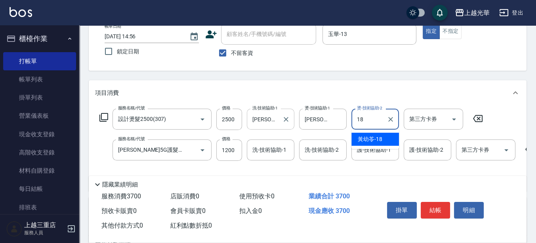
type input "[PERSON_NAME]-18"
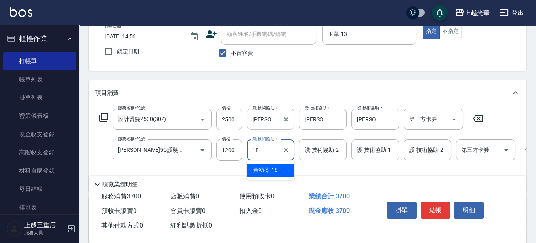
type input "[PERSON_NAME]-18"
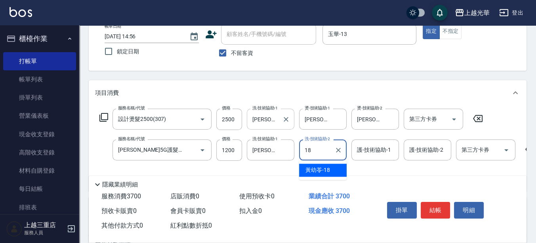
type input "[PERSON_NAME]-18"
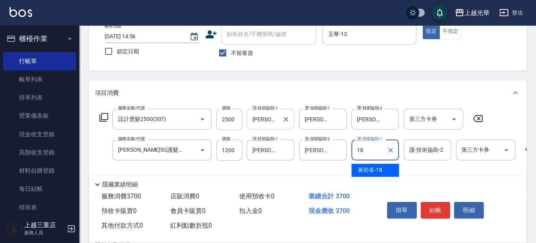
type input "[PERSON_NAME]-18"
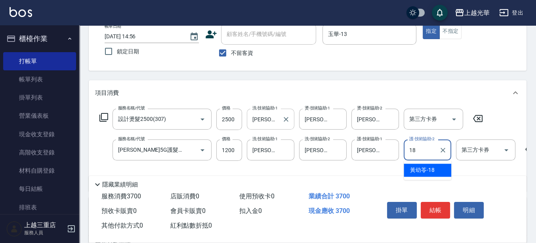
type input "[PERSON_NAME]-18"
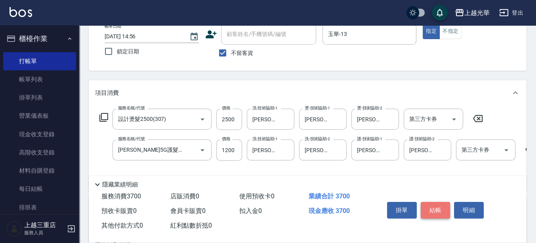
click at [429, 213] on button "結帳" at bounding box center [435, 210] width 30 height 17
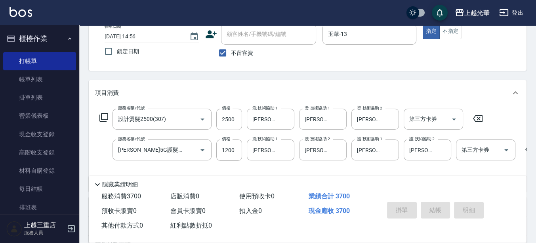
type input "[DATE] 14:57"
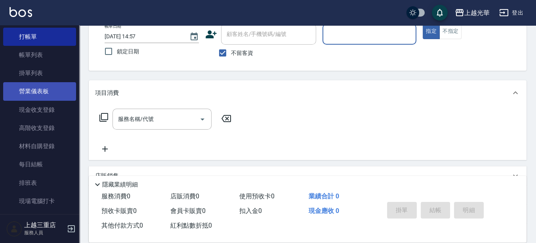
scroll to position [0, 0]
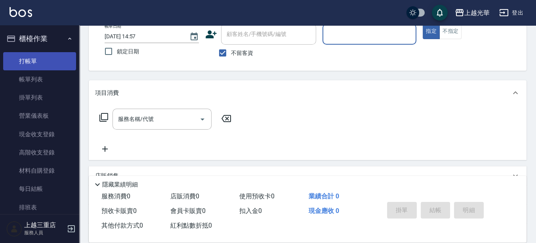
click at [48, 70] on link "打帳單" at bounding box center [39, 61] width 73 height 18
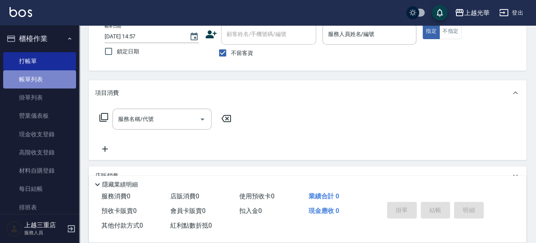
click at [44, 78] on link "帳單列表" at bounding box center [39, 79] width 73 height 18
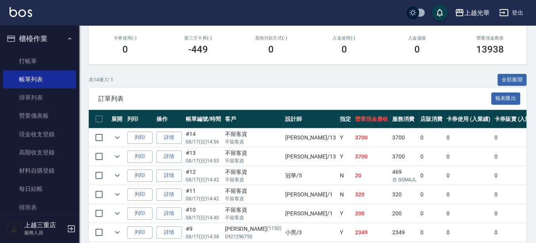
scroll to position [148, 0]
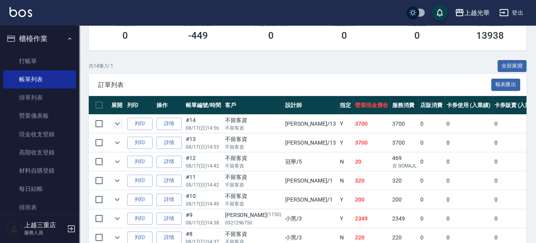
click at [114, 122] on icon "expand row" at bounding box center [117, 124] width 10 height 10
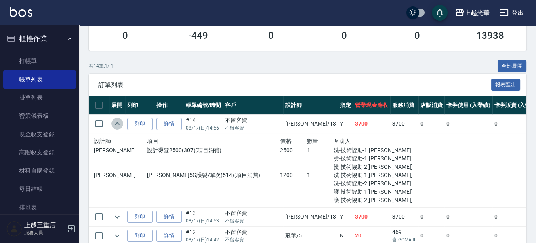
click at [121, 126] on icon "expand row" at bounding box center [117, 124] width 10 height 10
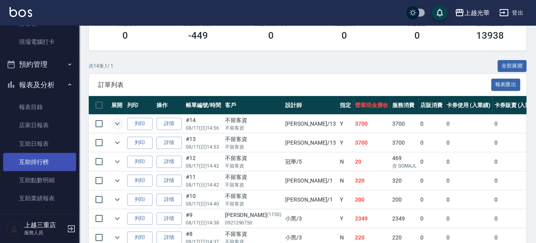
scroll to position [198, 0]
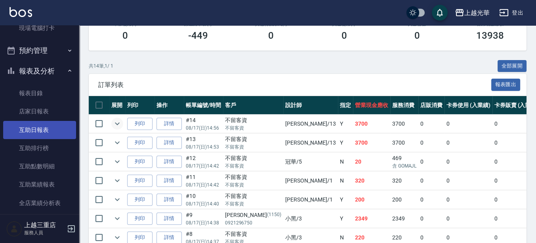
click at [49, 124] on link "互助日報表" at bounding box center [39, 130] width 73 height 18
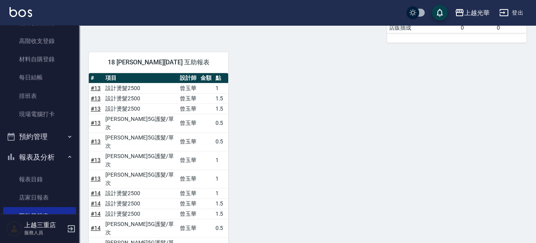
scroll to position [99, 0]
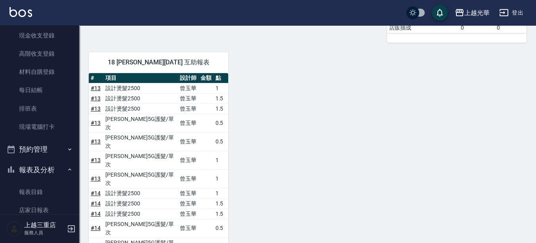
click at [10, 13] on img at bounding box center [21, 12] width 23 height 10
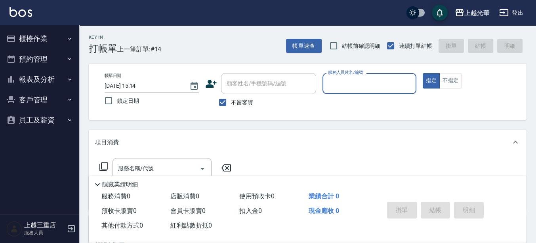
click at [55, 42] on button "櫃檯作業" at bounding box center [39, 39] width 73 height 21
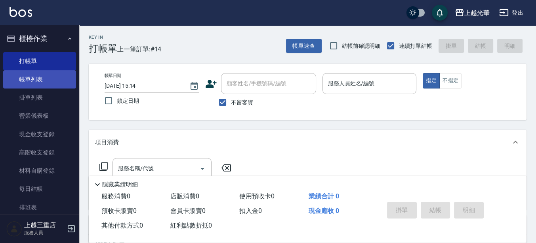
click at [54, 81] on link "帳單列表" at bounding box center [39, 79] width 73 height 18
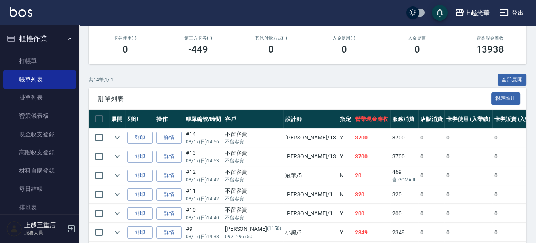
scroll to position [148, 0]
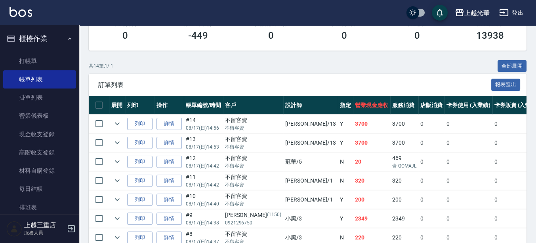
click at [14, 10] on img at bounding box center [21, 12] width 23 height 10
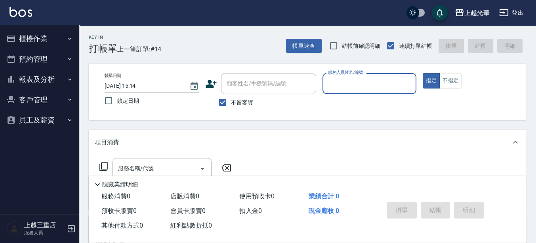
click at [62, 38] on button "櫃檯作業" at bounding box center [39, 39] width 73 height 21
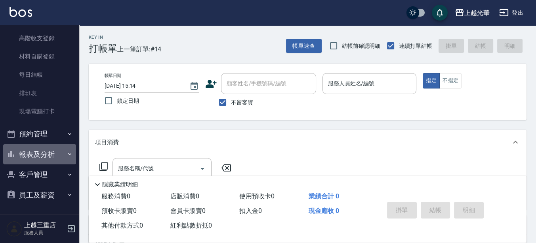
click at [41, 152] on button "報表及分析" at bounding box center [39, 154] width 73 height 21
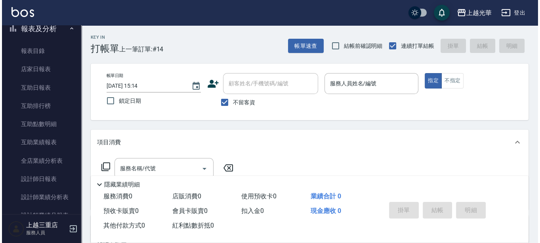
scroll to position [362, 0]
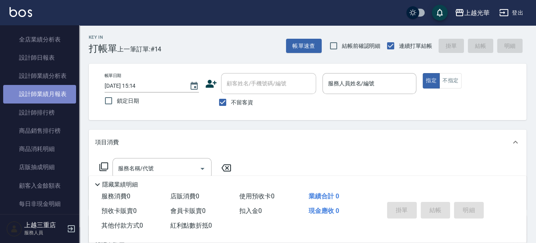
click at [56, 100] on link "設計師業績月報表" at bounding box center [39, 94] width 73 height 18
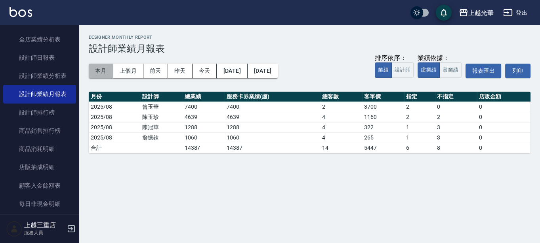
click at [101, 70] on button "本月" at bounding box center [101, 71] width 25 height 15
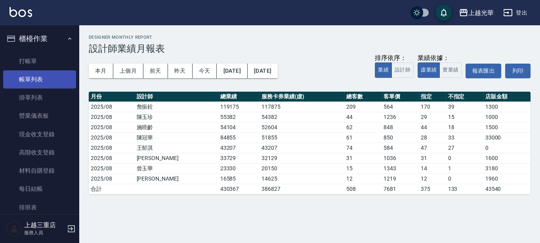
click at [34, 85] on link "帳單列表" at bounding box center [39, 79] width 73 height 18
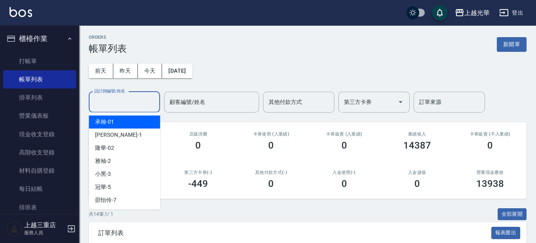
click at [150, 97] on input "設計師編號/姓名" at bounding box center [124, 102] width 64 height 14
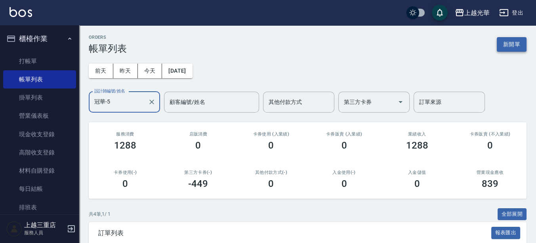
type input "冠華-5"
click at [512, 39] on button "新開單" at bounding box center [511, 44] width 30 height 15
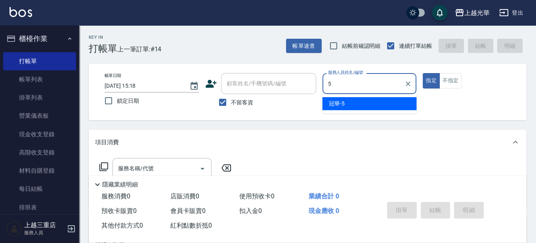
type input "冠華-5"
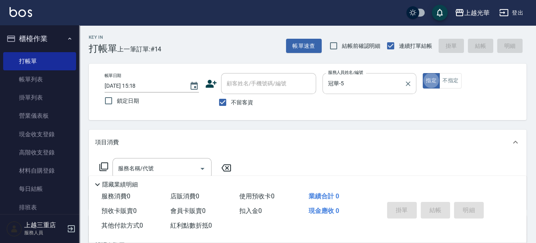
type button "true"
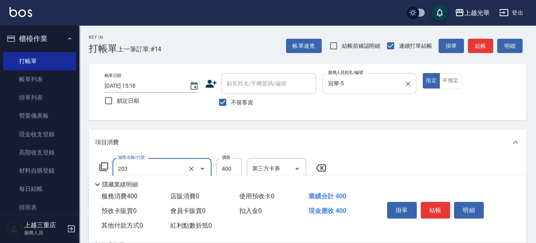
type input "指定單剪(203)"
type input "200"
click at [484, 108] on div "帳單日期 [DATE] 15:18 鎖定日期 顧客姓名/手機號碼/編號 顧客姓名/手機號碼/編號 不留客資 服務人員姓名/編號 冠華-5 服務人員姓名/編號 …" at bounding box center [307, 92] width 418 height 38
click at [474, 45] on button "結帳" at bounding box center [480, 46] width 25 height 15
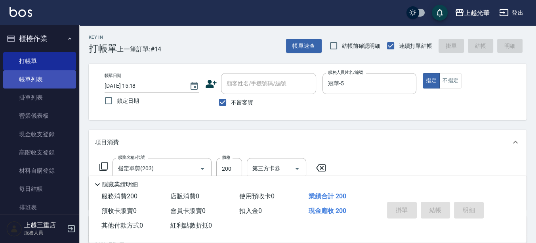
type input "[DATE] 15:19"
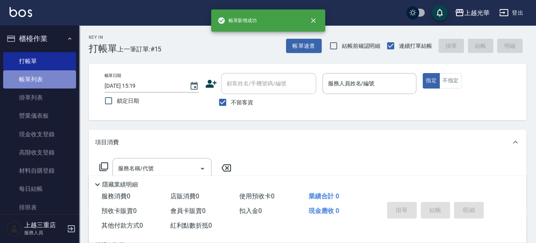
click at [40, 82] on link "帳單列表" at bounding box center [39, 79] width 73 height 18
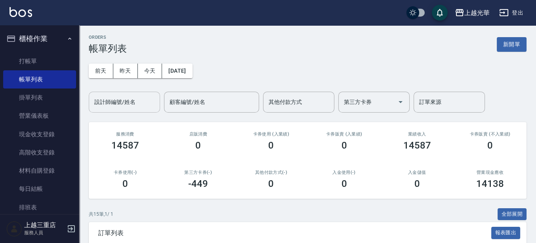
click at [132, 105] on input "設計師編號/姓名" at bounding box center [124, 102] width 64 height 14
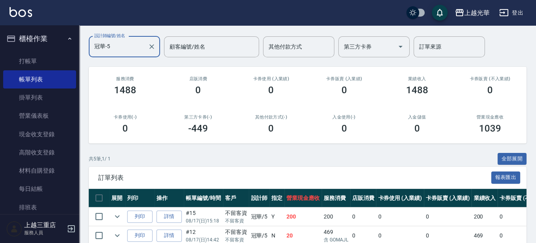
scroll to position [52, 0]
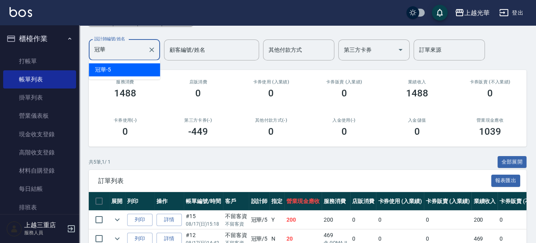
type input "冠"
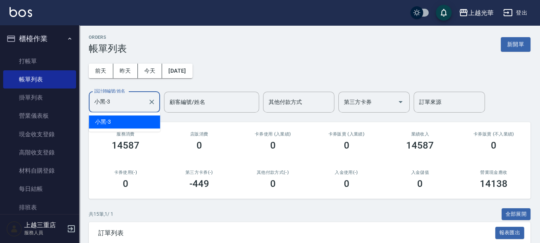
type input "小黑-3"
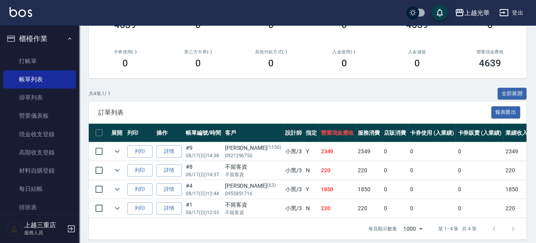
scroll to position [133, 0]
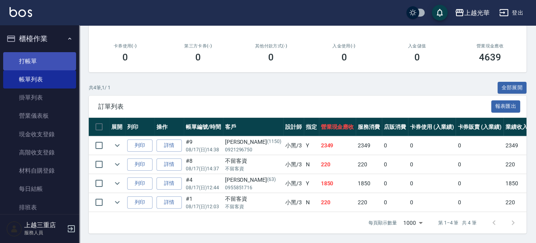
click at [11, 55] on link "打帳單" at bounding box center [39, 61] width 73 height 18
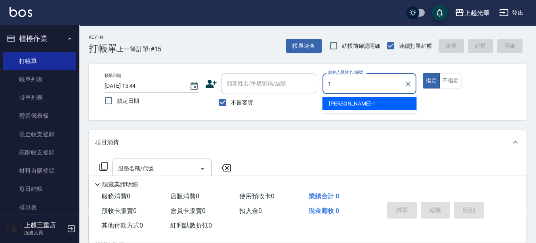
type input "[PERSON_NAME]-1"
type button "true"
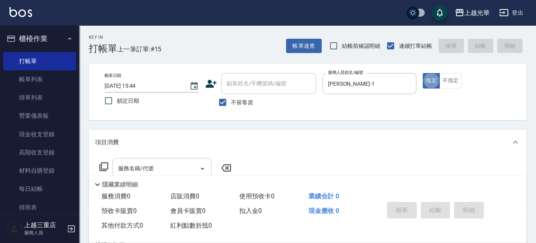
click at [184, 165] on input "服務名稱/代號" at bounding box center [156, 169] width 80 height 14
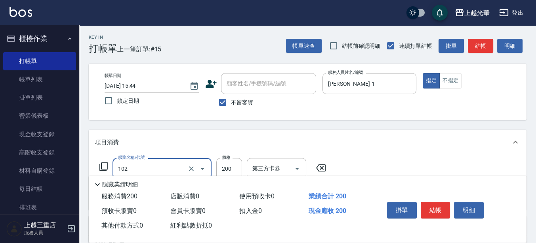
type input "指定洗髮(102)"
type input "300"
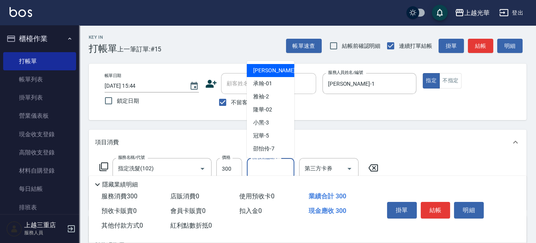
click at [268, 166] on input "洗-技術協助-1" at bounding box center [270, 169] width 40 height 14
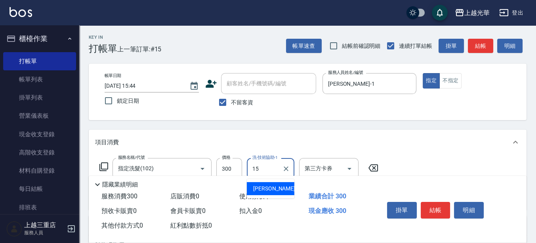
type input "[PERSON_NAME]-15"
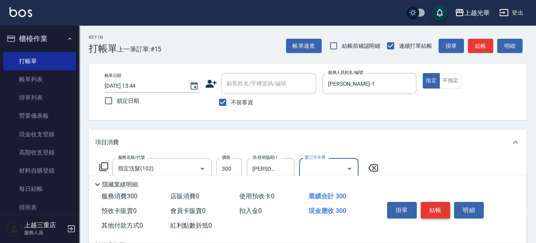
click at [438, 209] on button "結帳" at bounding box center [435, 210] width 30 height 17
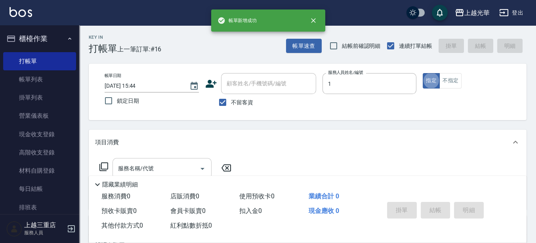
type input "[PERSON_NAME]-1"
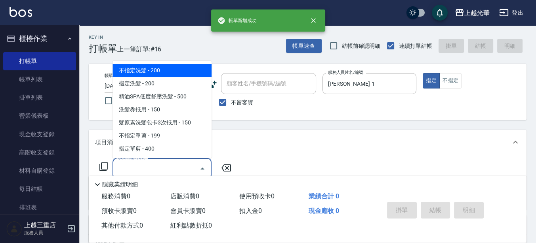
click at [171, 163] on input "服務名稱/代號" at bounding box center [156, 169] width 80 height 14
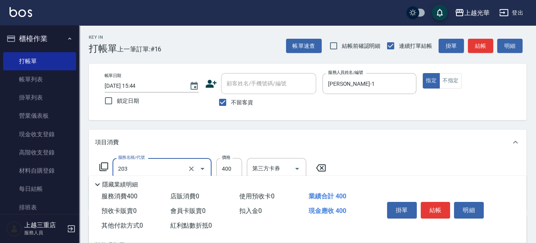
type input "指定單剪(203)"
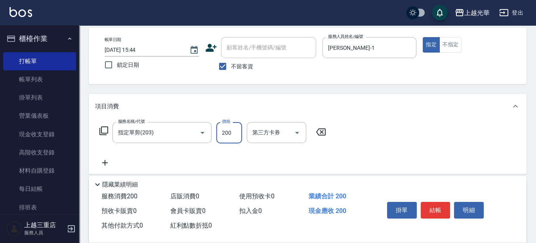
scroll to position [49, 0]
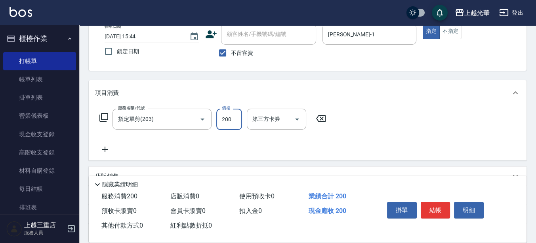
type input "200"
click at [103, 145] on icon at bounding box center [105, 150] width 20 height 10
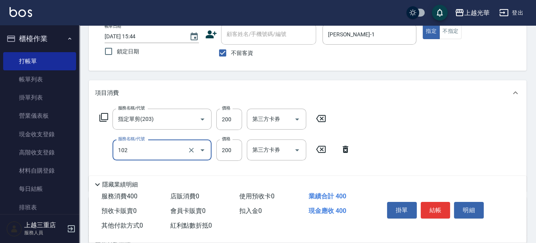
type input "指定洗髮(102)"
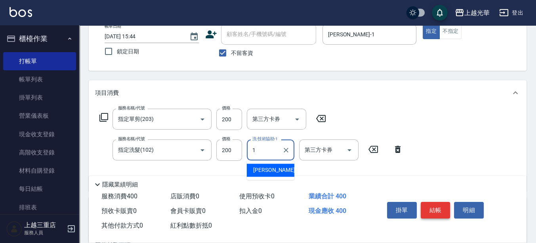
type input "[PERSON_NAME]-1"
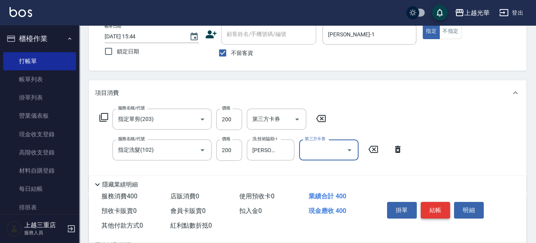
click at [435, 204] on button "結帳" at bounding box center [435, 210] width 30 height 17
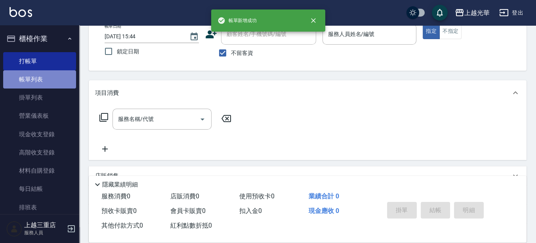
click at [57, 80] on link "帳單列表" at bounding box center [39, 79] width 73 height 18
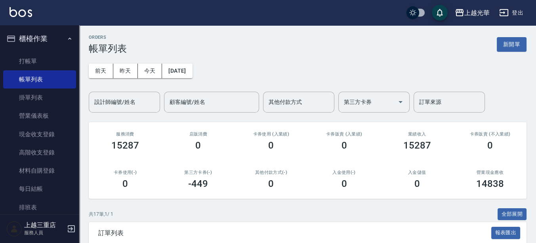
click at [121, 110] on div "設計師編號/姓名" at bounding box center [124, 102] width 71 height 21
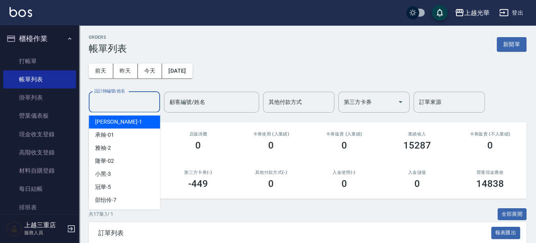
click at [119, 122] on div "小[PERSON_NAME] -1" at bounding box center [124, 122] width 71 height 13
type input "[PERSON_NAME]-1"
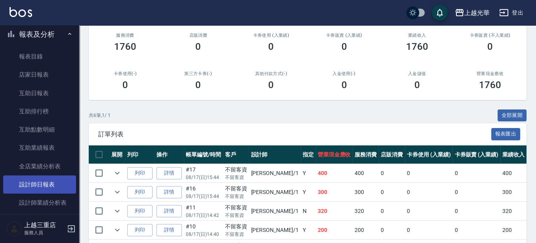
scroll to position [247, 0]
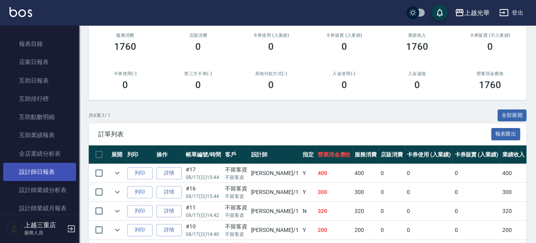
click at [47, 171] on link "設計師日報表" at bounding box center [39, 172] width 73 height 18
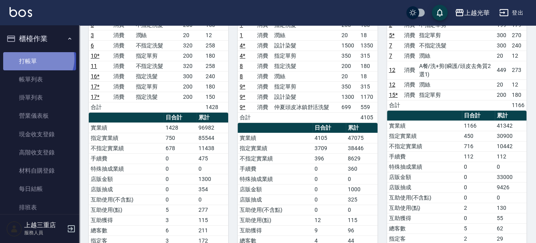
click at [37, 59] on link "打帳單" at bounding box center [39, 61] width 73 height 18
